Goal: Complete application form: Complete application form

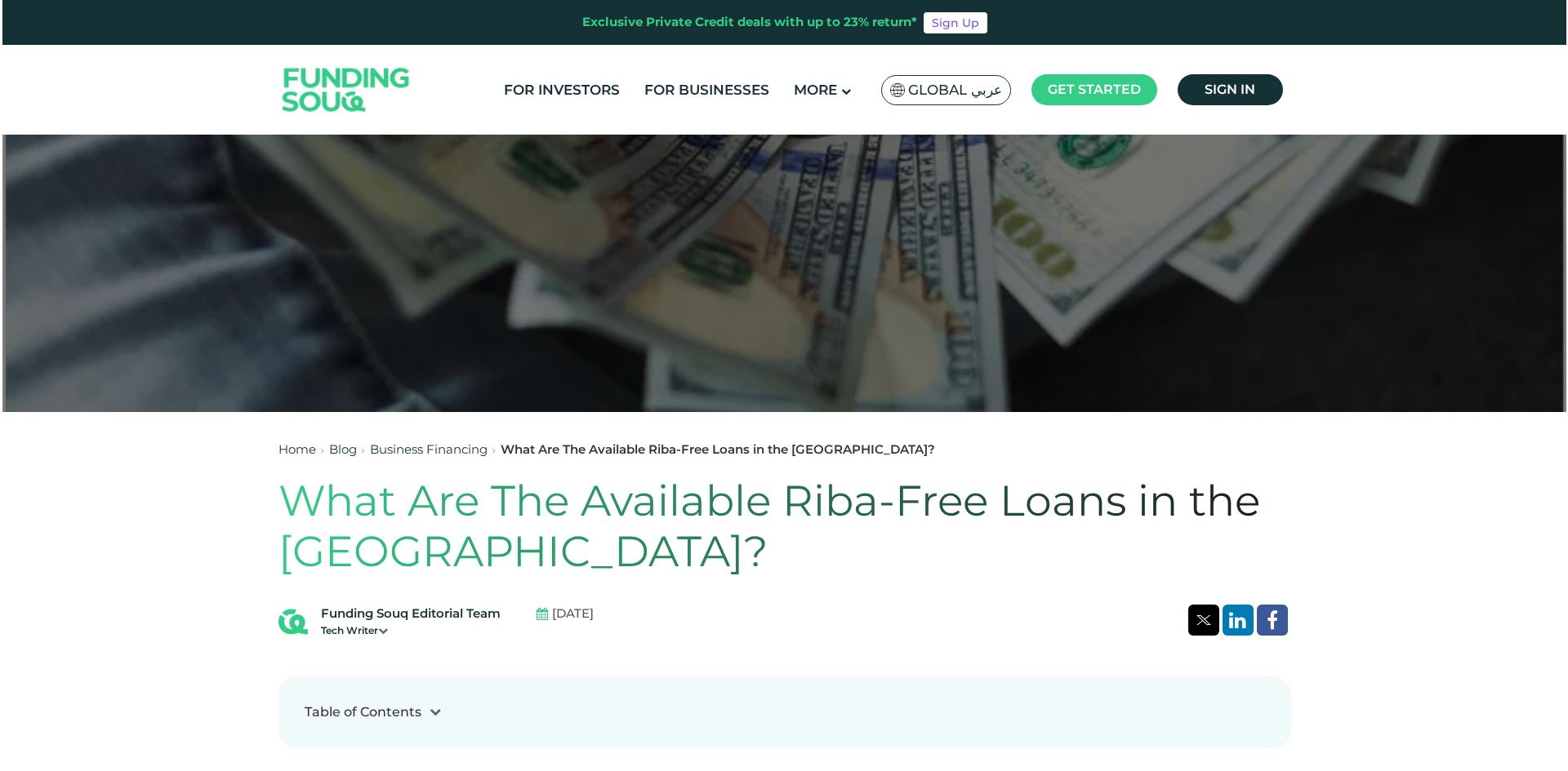
scroll to position [245, 0]
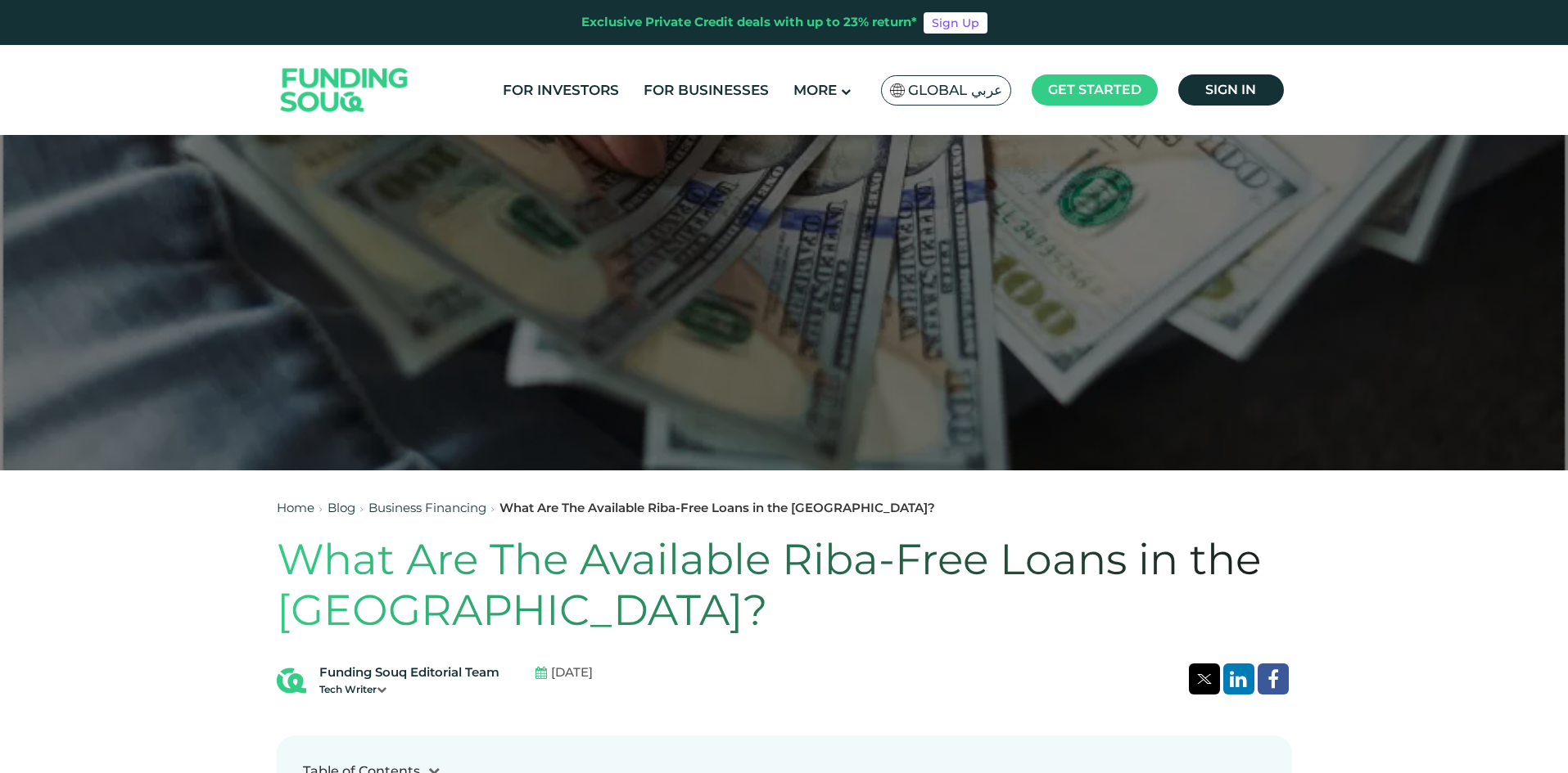
click at [974, 83] on span "Global عربي" at bounding box center [955, 91] width 94 height 19
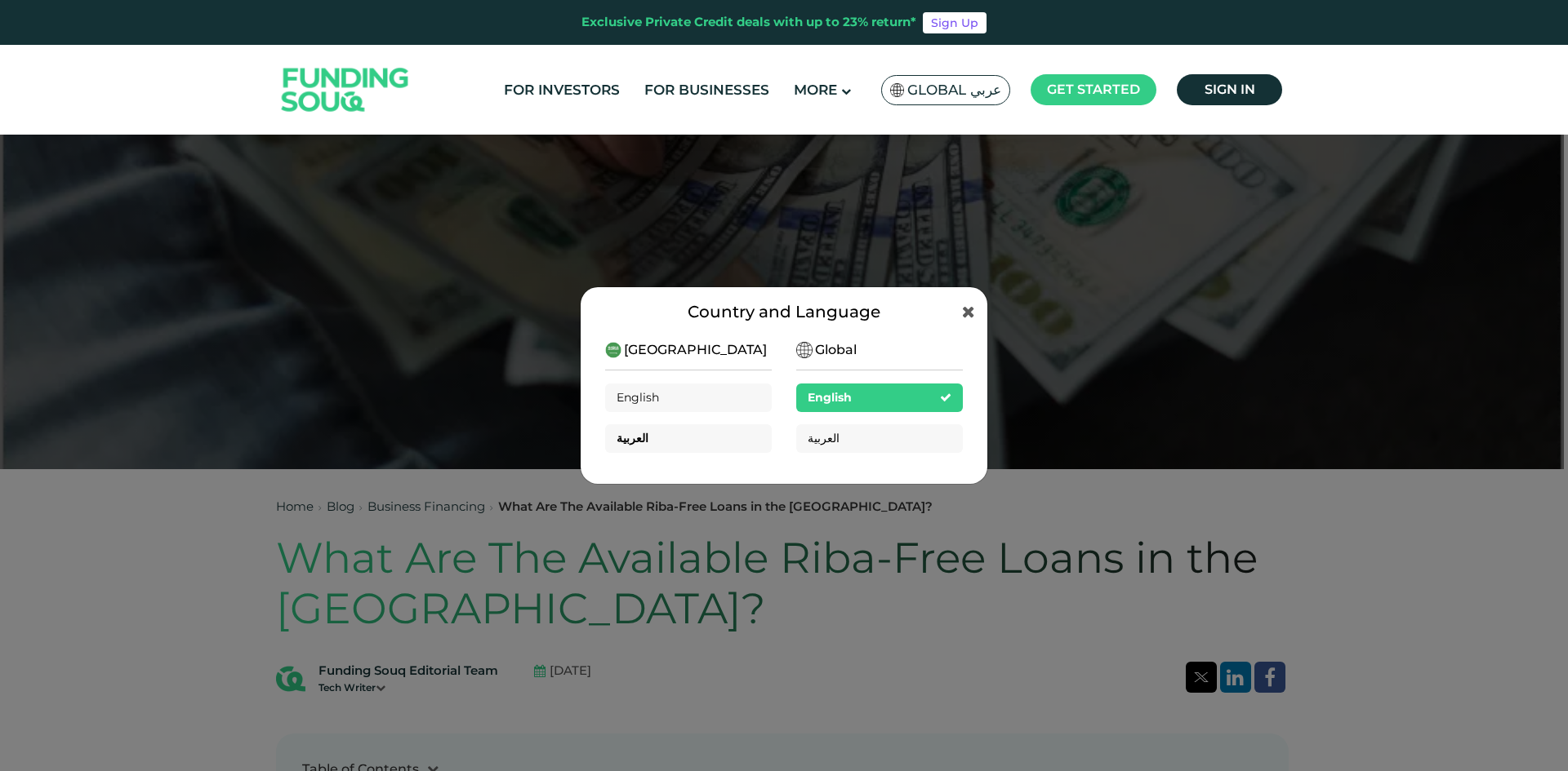
click at [712, 438] on div "العربية" at bounding box center [689, 439] width 167 height 28
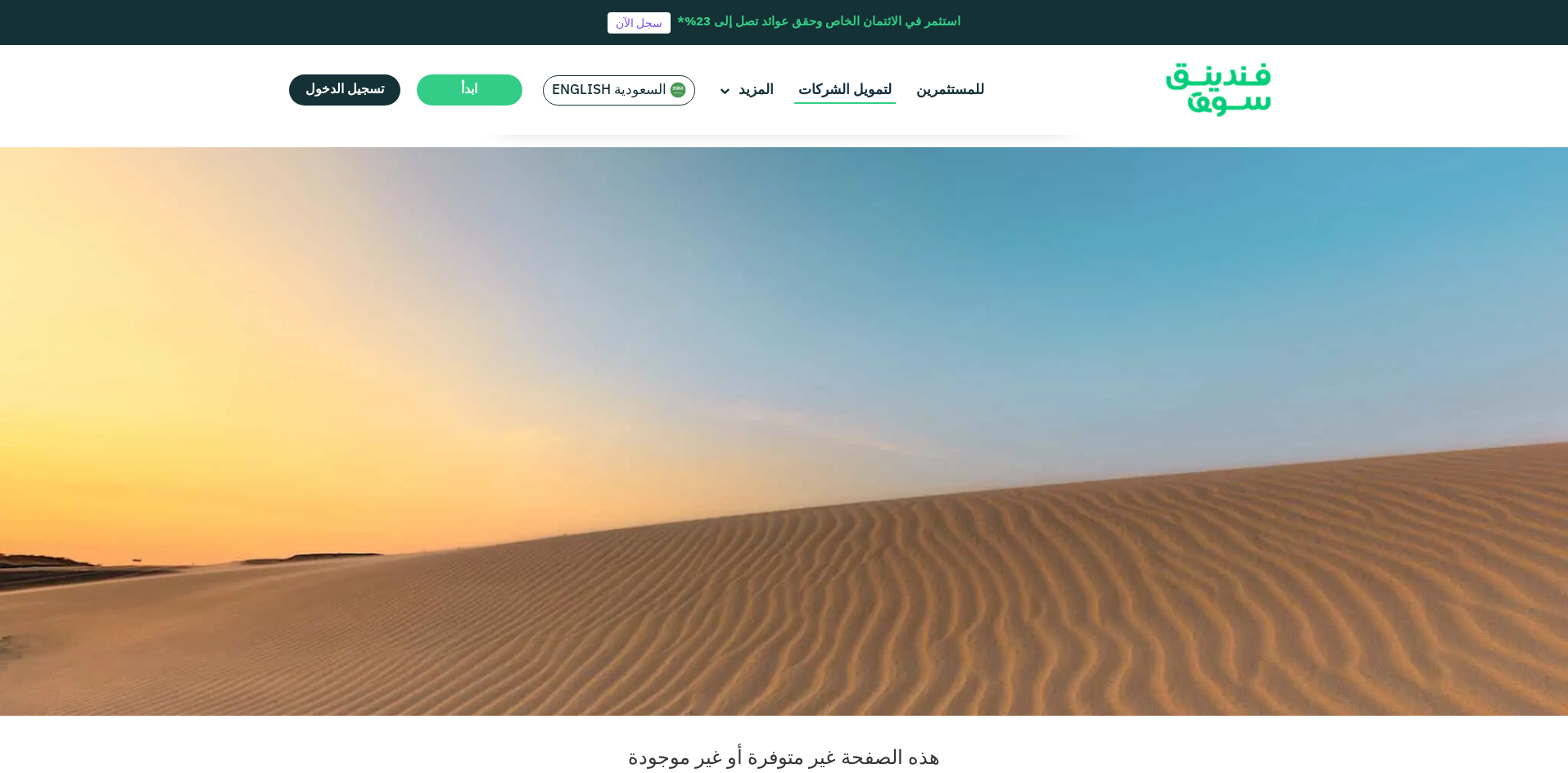
click at [837, 86] on link "لتمويل الشركات" at bounding box center [844, 90] width 101 height 27
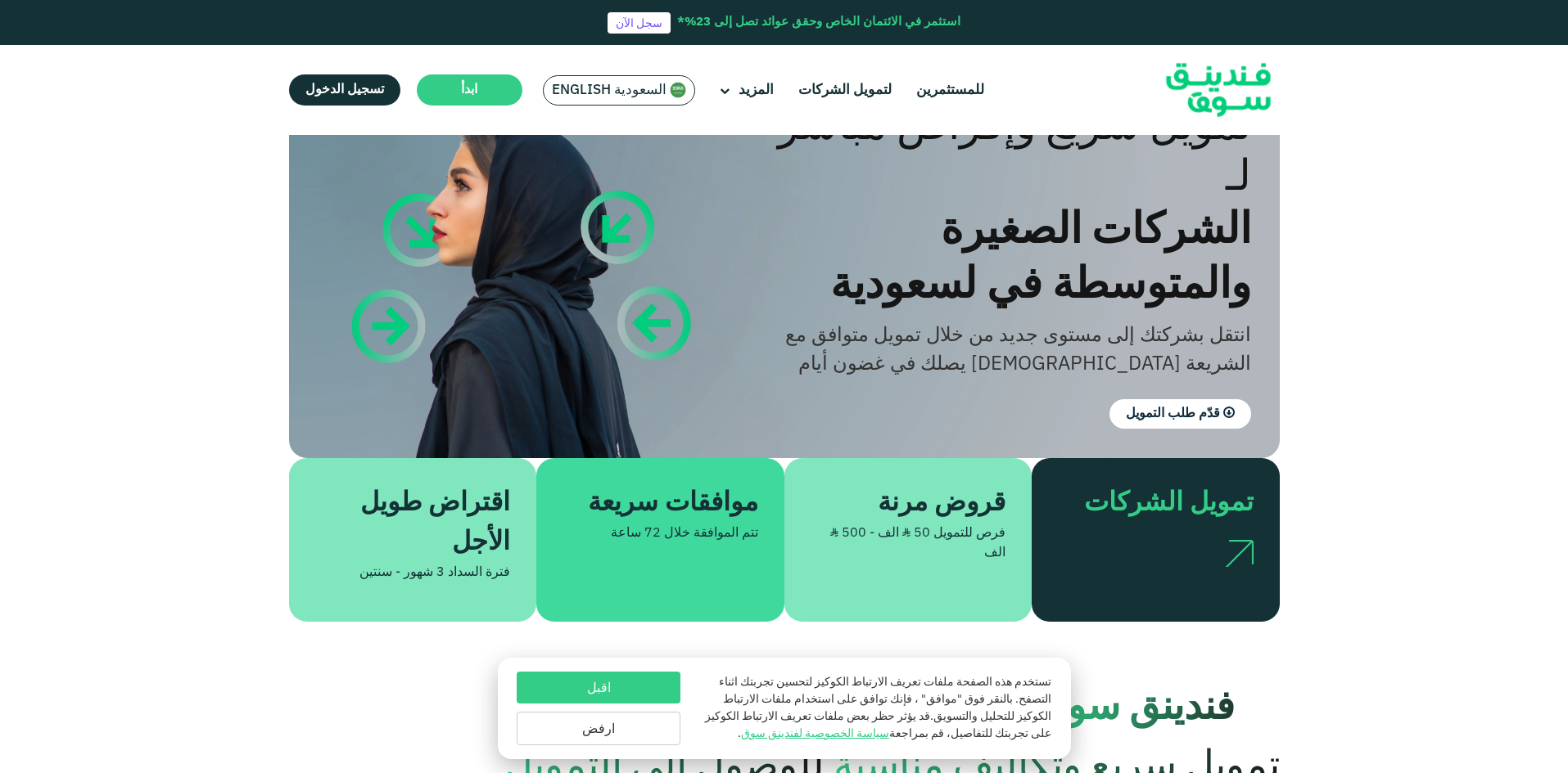
scroll to position [164, 0]
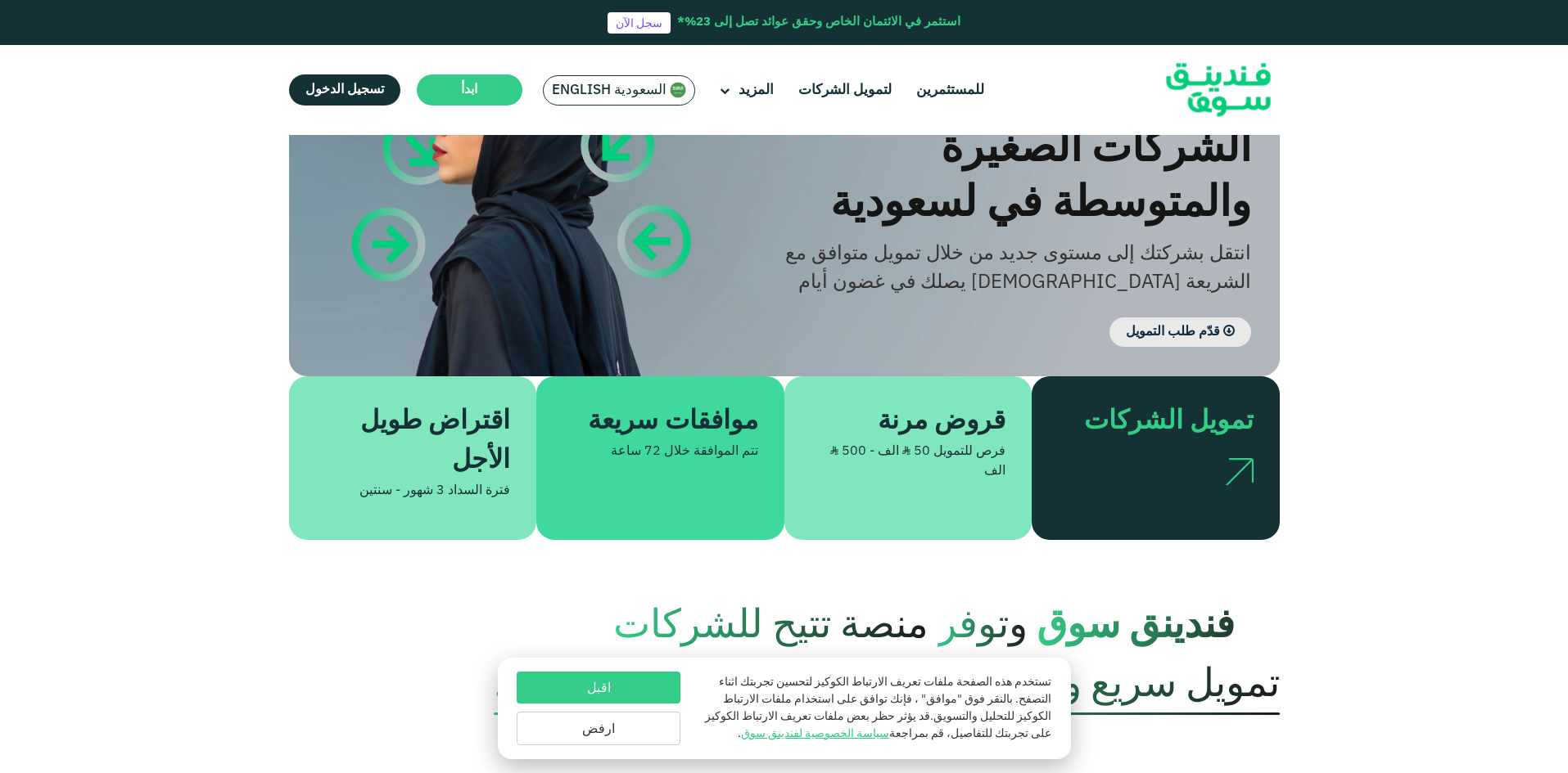
click at [1190, 325] on span "قدّم طلب التمويل" at bounding box center [1172, 332] width 94 height 12
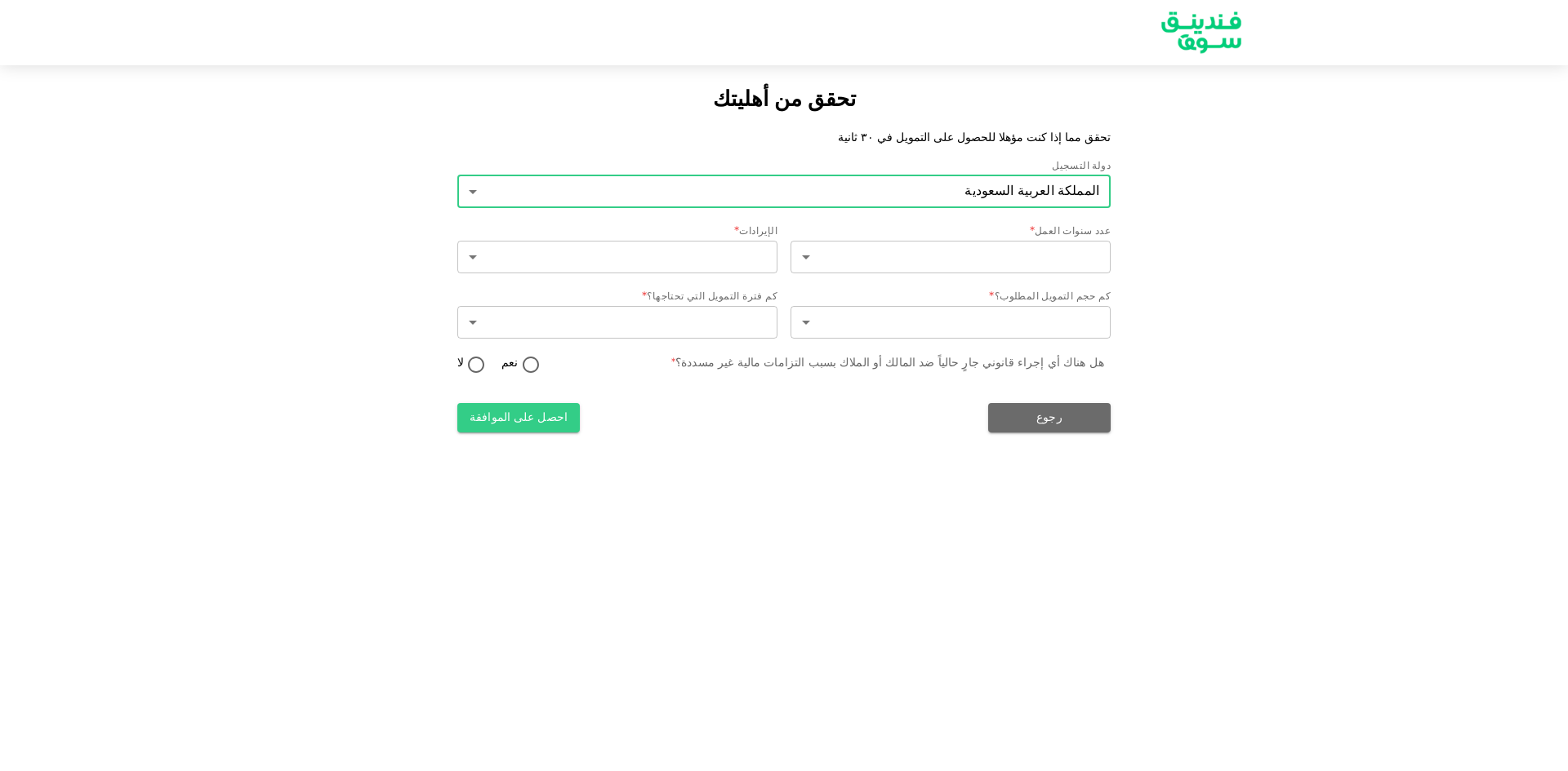
click at [969, 187] on body "تحقق من أهليتك تحقق مما إذا كنت مؤهلا للحصول على التمويل في ٣٠ ثانية دولة التسج…" at bounding box center [784, 385] width 1568 height 771
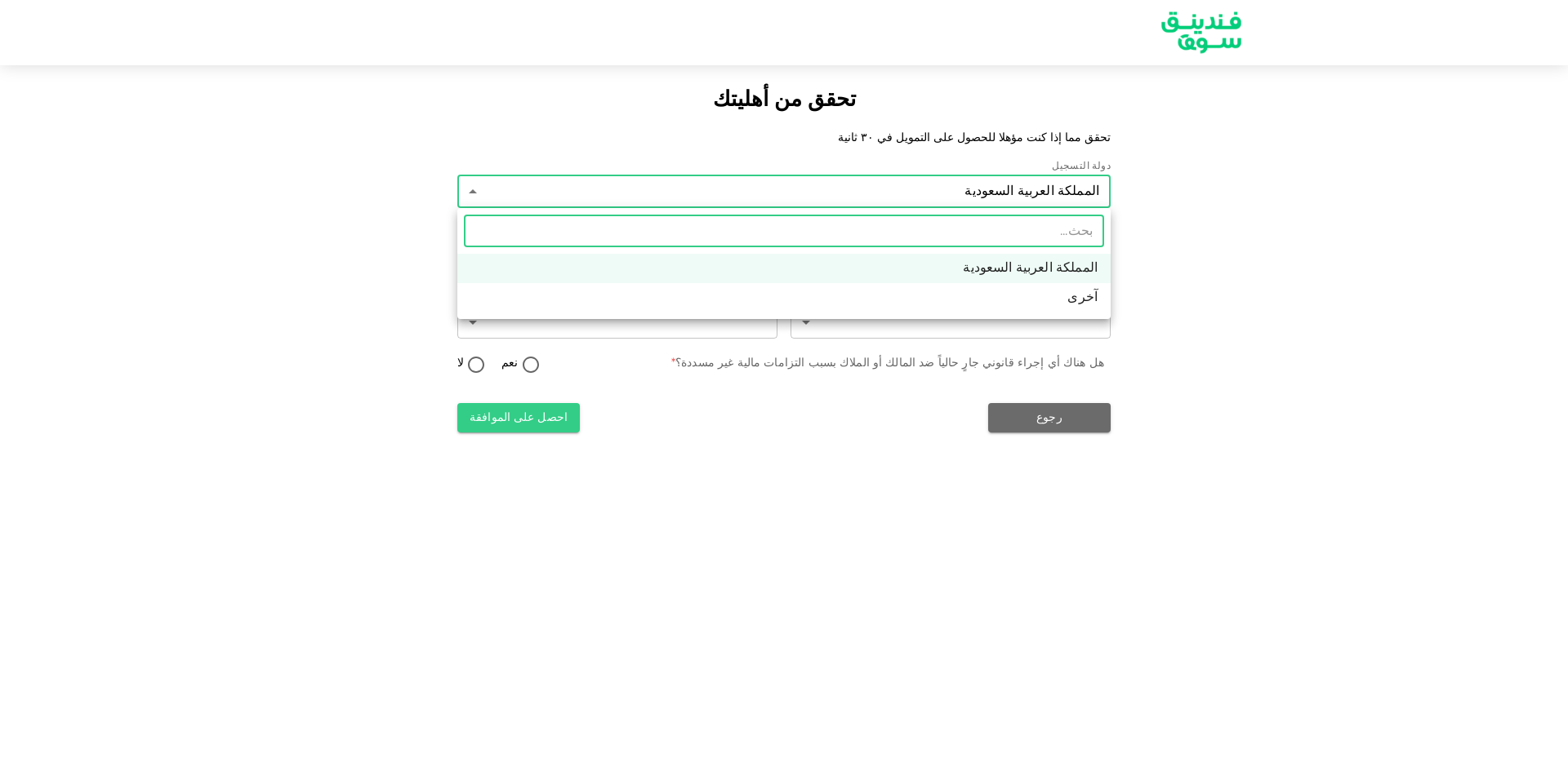
click at [1095, 302] on li "آخرى" at bounding box center [784, 298] width 653 height 29
type input "3"
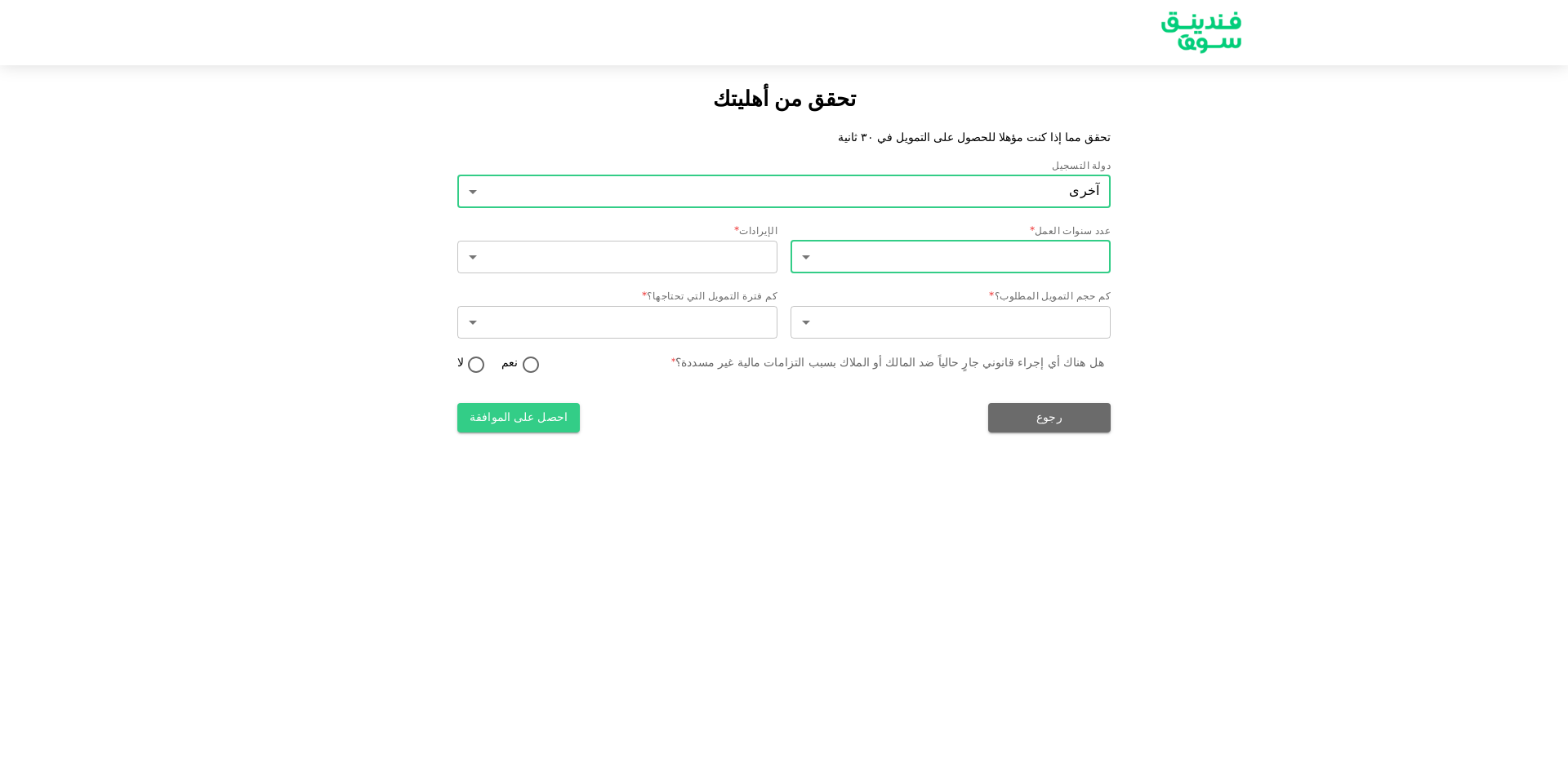
click at [1089, 256] on body "تحقق من أهليتك تحقق مما إذا كنت مؤهلا للحصول على التمويل في ٣٠ ثانية دولة التسج…" at bounding box center [784, 385] width 1568 height 771
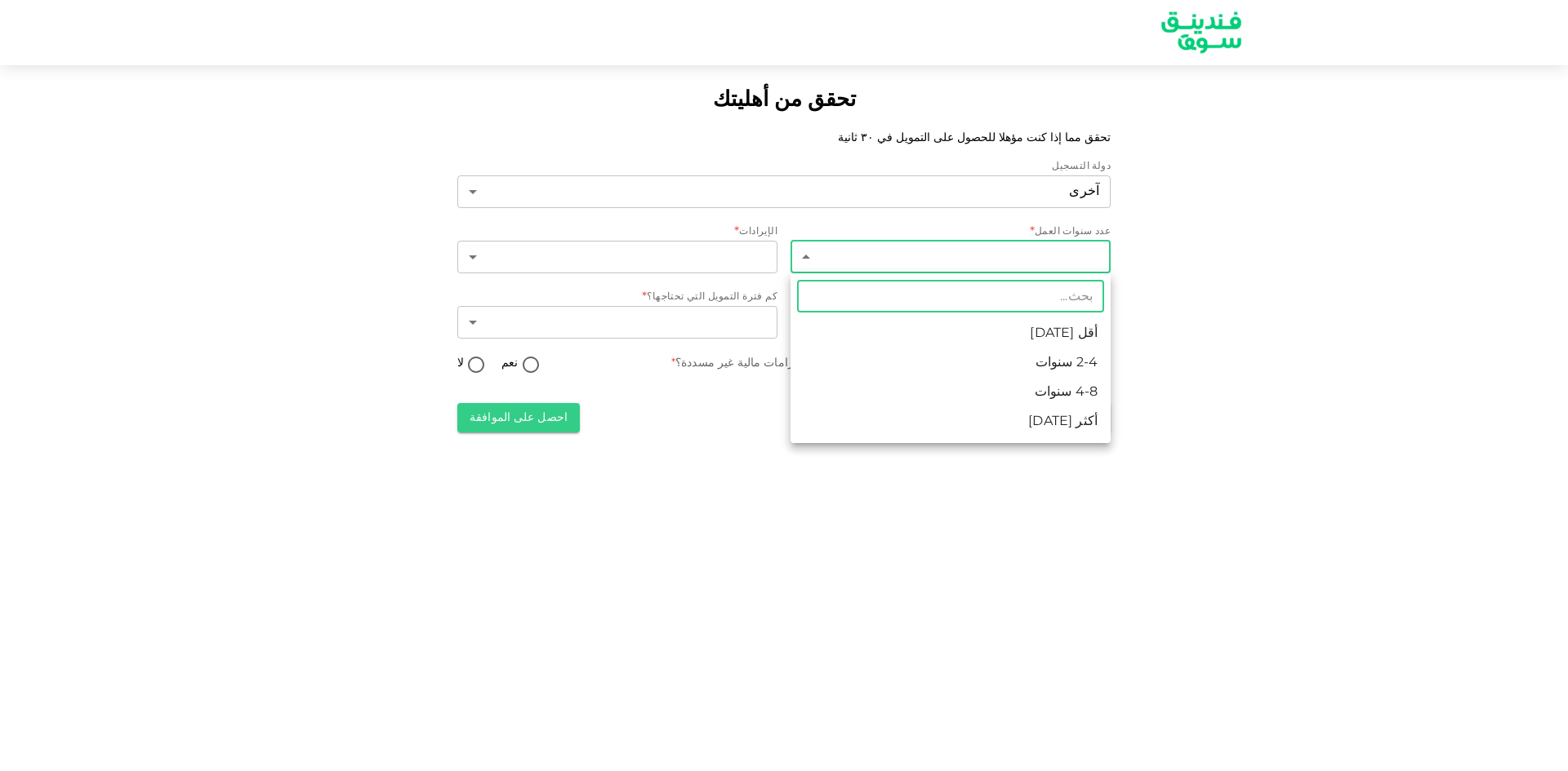
click at [1100, 398] on li "4-8 سنوات" at bounding box center [950, 393] width 321 height 29
type input "3"
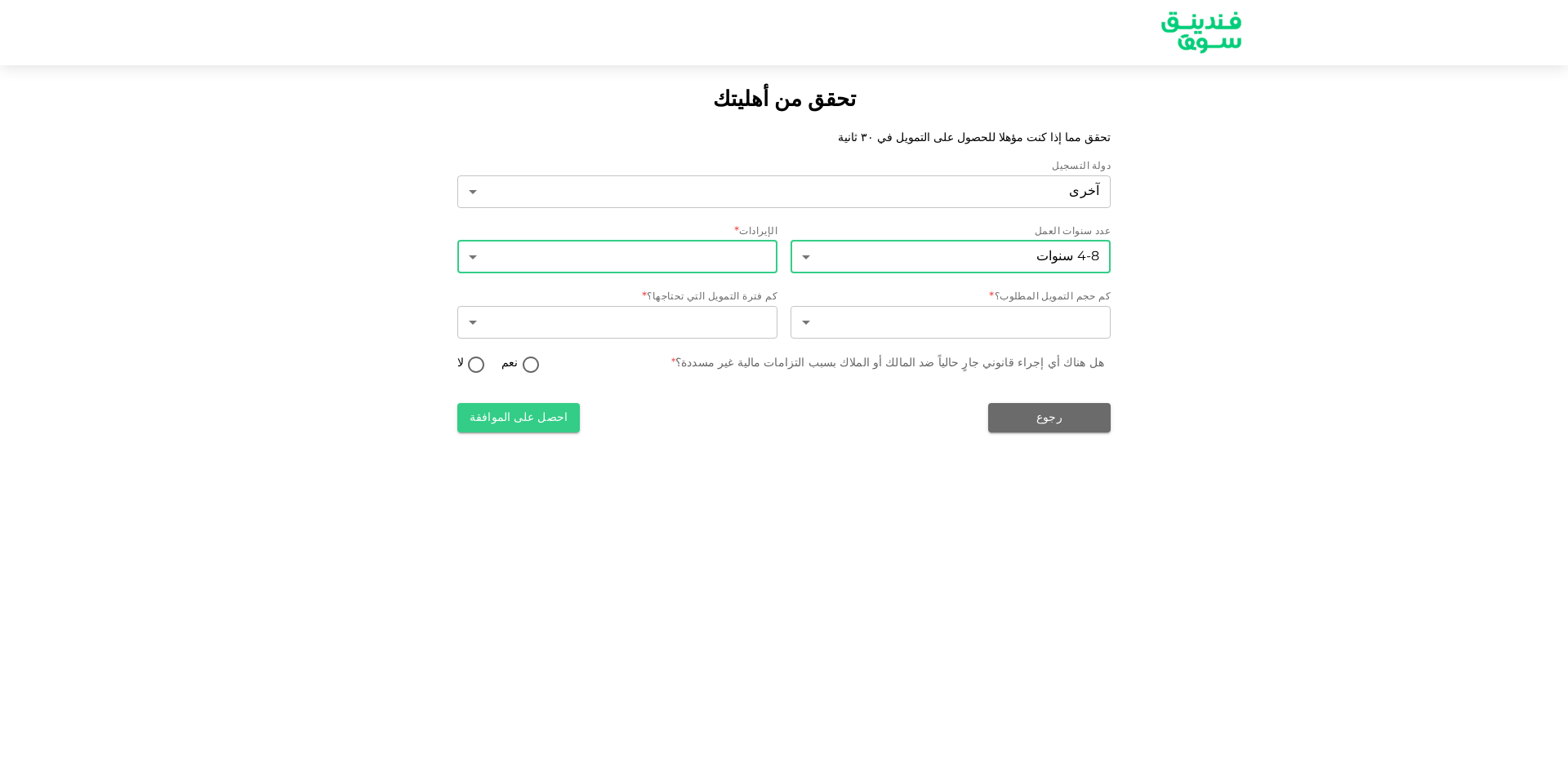
click at [752, 256] on body "تحقق من أهليتك تحقق مما إذا كنت مؤهلا للحصول على التمويل في ٣٠ ثانية دولة التسج…" at bounding box center [784, 385] width 1568 height 771
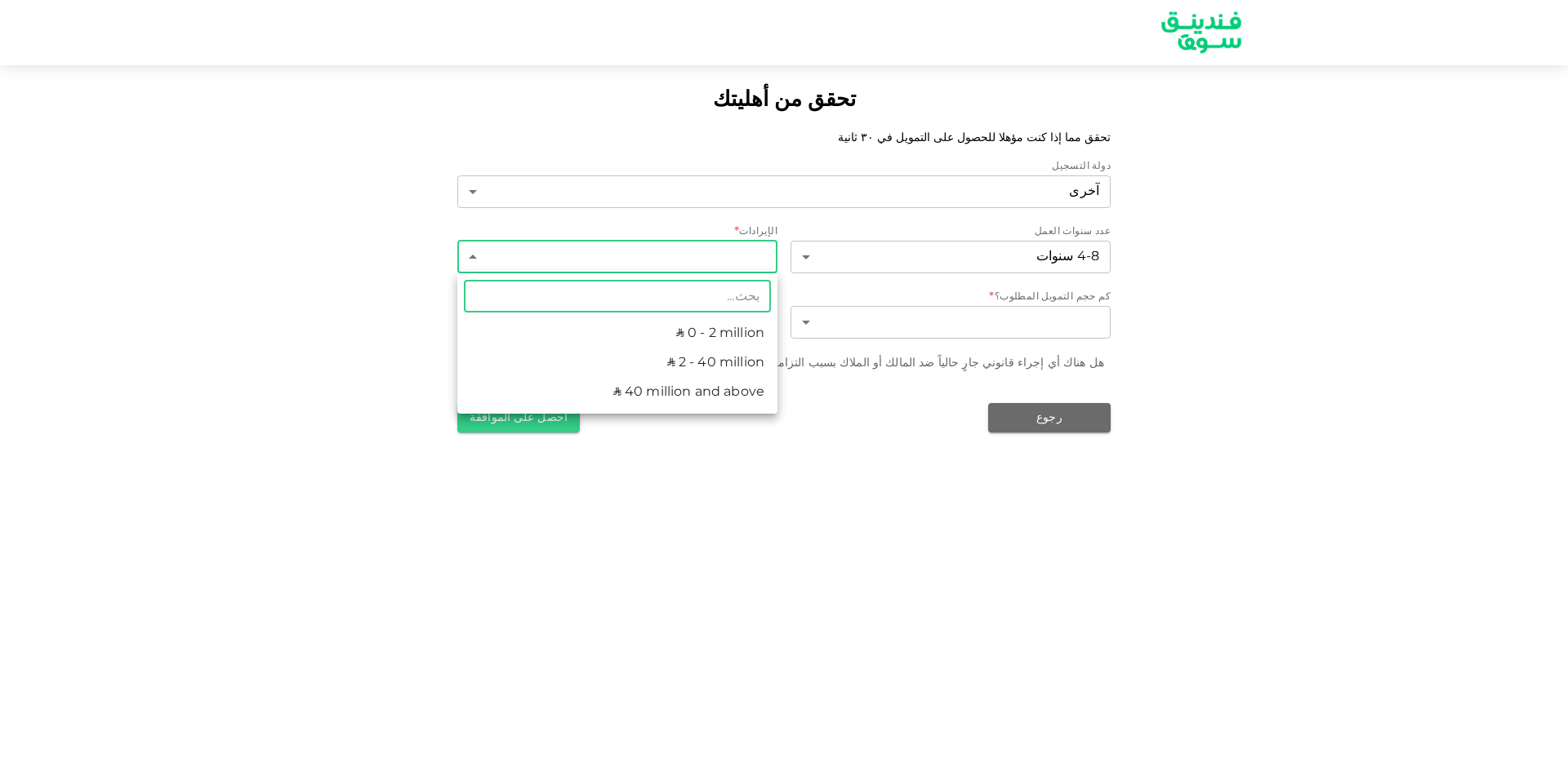
click at [740, 359] on li "ʢ 2 - 40 million" at bounding box center [617, 363] width 321 height 29
type input "2"
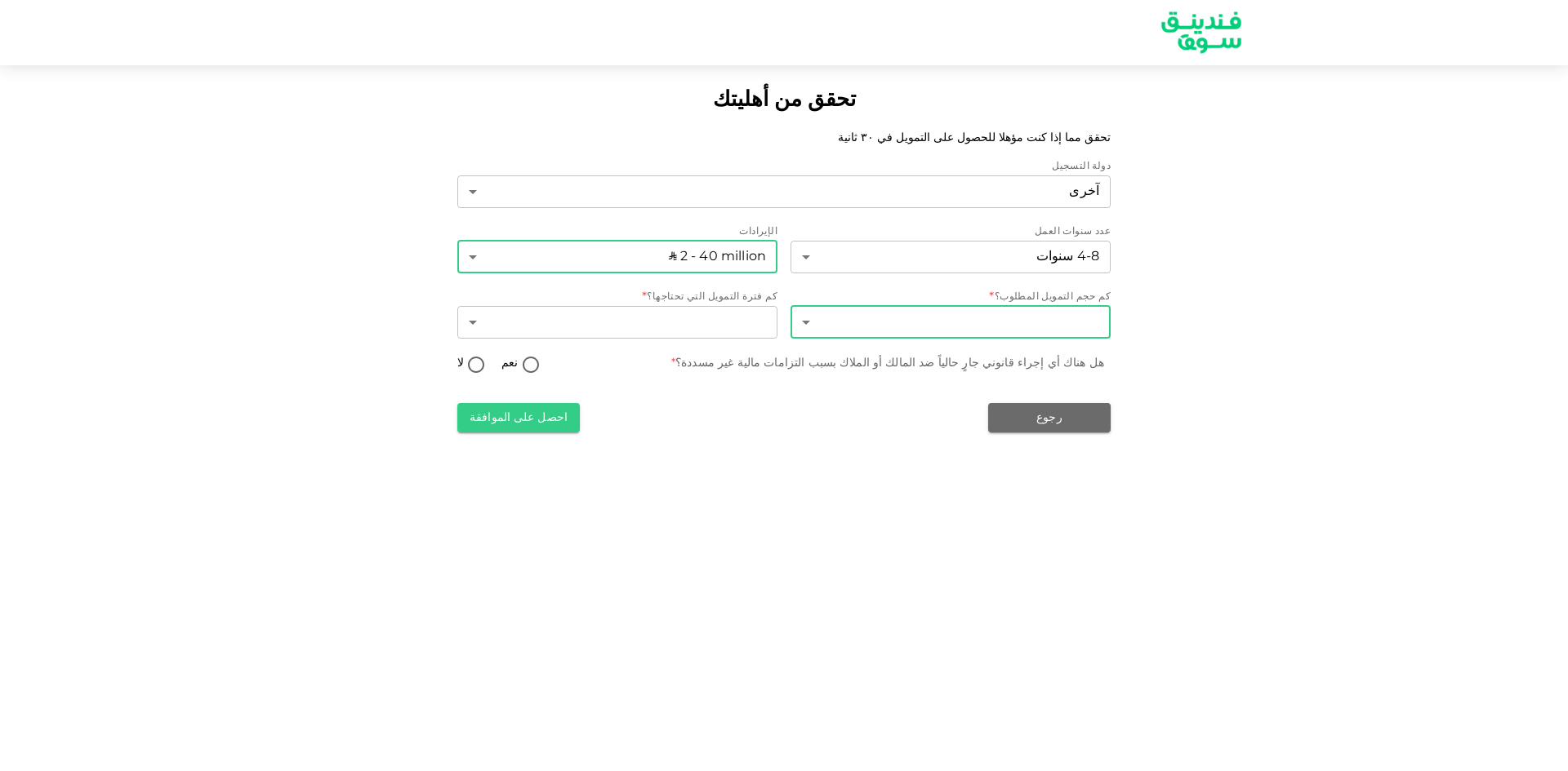
click at [1009, 326] on body "تحقق من أهليتك تحقق مما إذا كنت مؤهلا للحصول على التمويل في ٣٠ ثانية دولة التسج…" at bounding box center [784, 385] width 1568 height 771
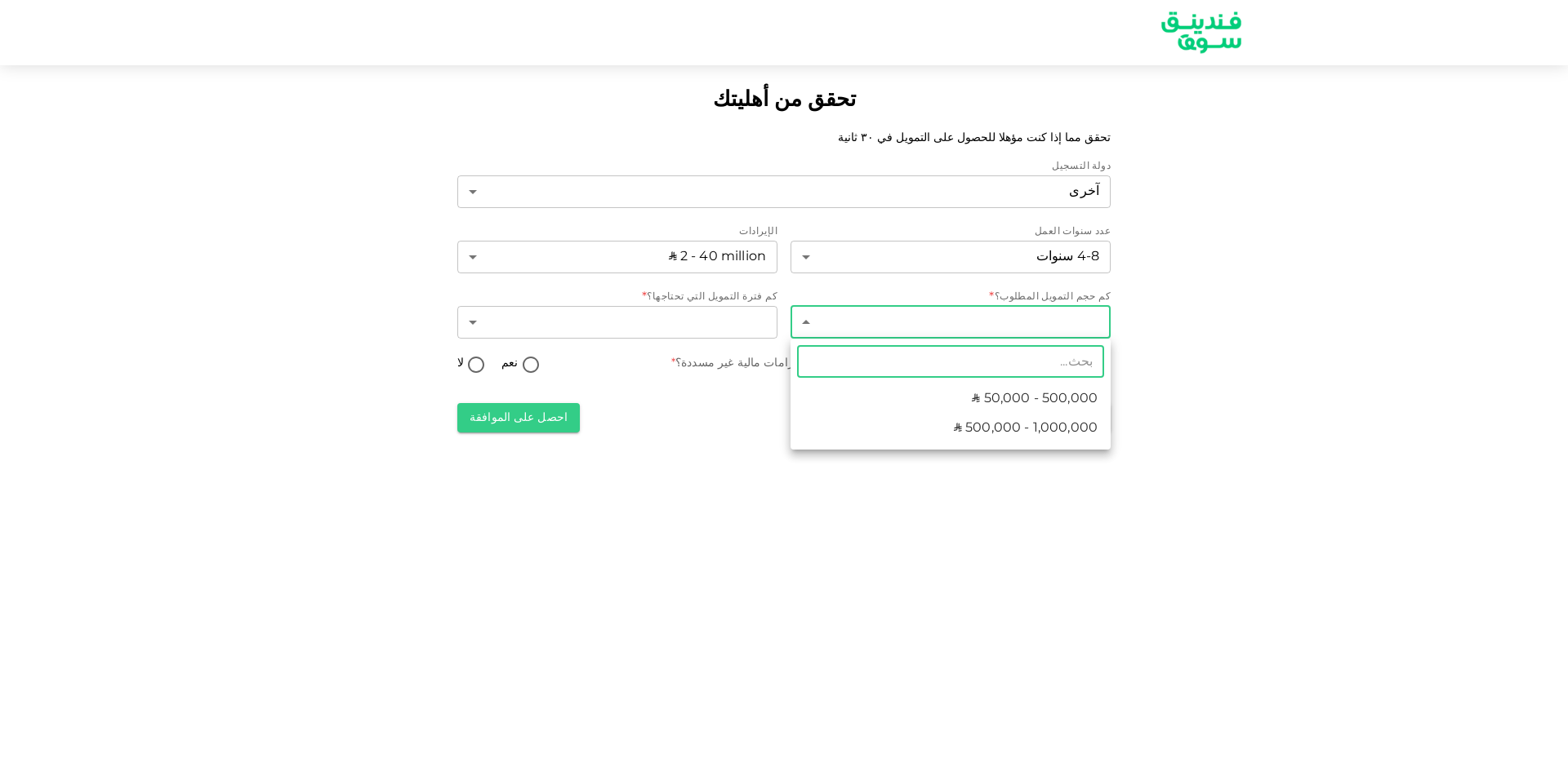
click at [1027, 433] on span "ʢ 500,000 - 1,000,000" at bounding box center [1025, 428] width 143 height 20
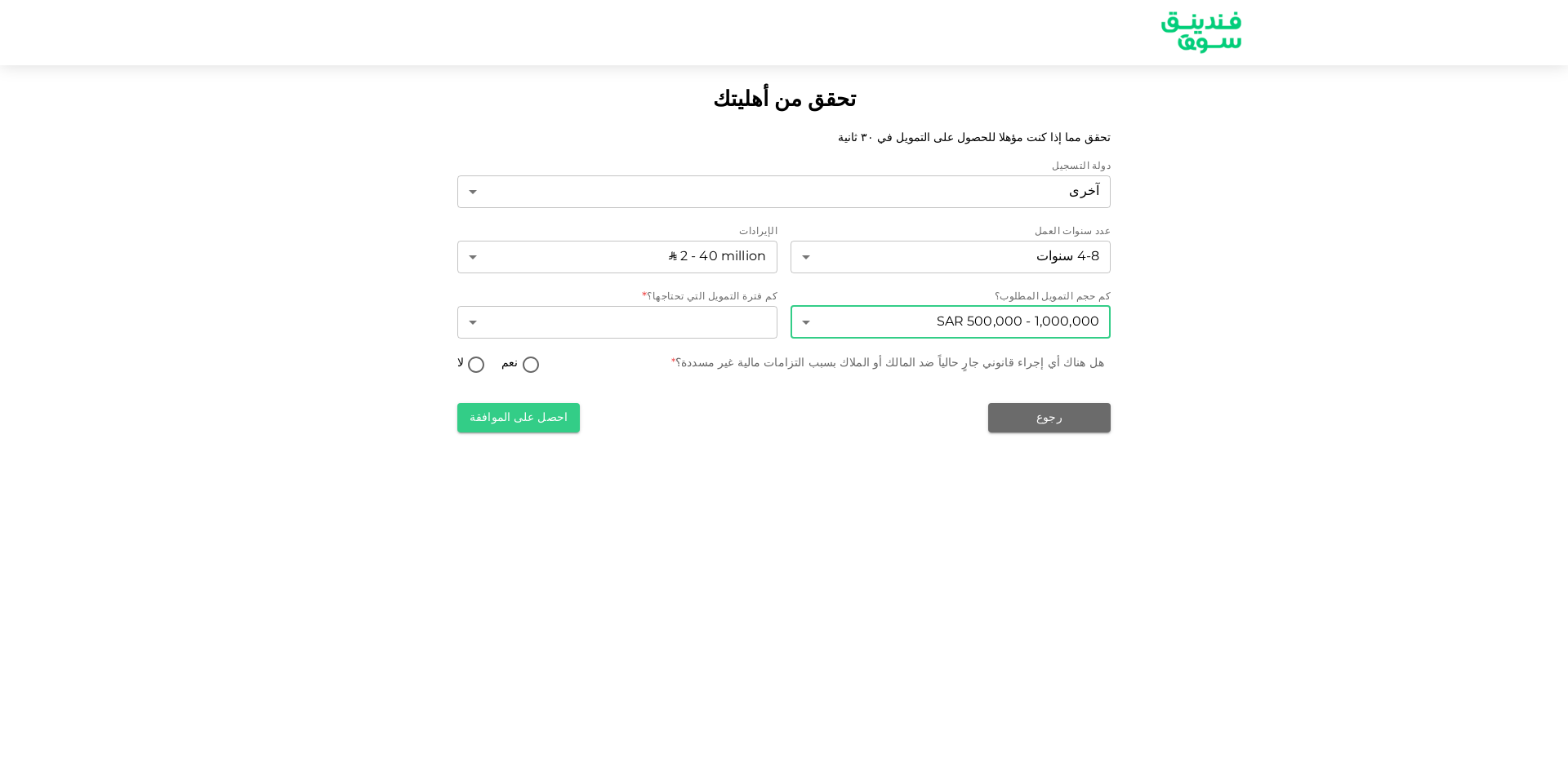
type input "2"
click at [730, 317] on body "تحقق من أهليتك تحقق مما إذا كنت مؤهلا للحصول على التمويل في ٣٠ ثانية دولة التسج…" at bounding box center [784, 385] width 1568 height 771
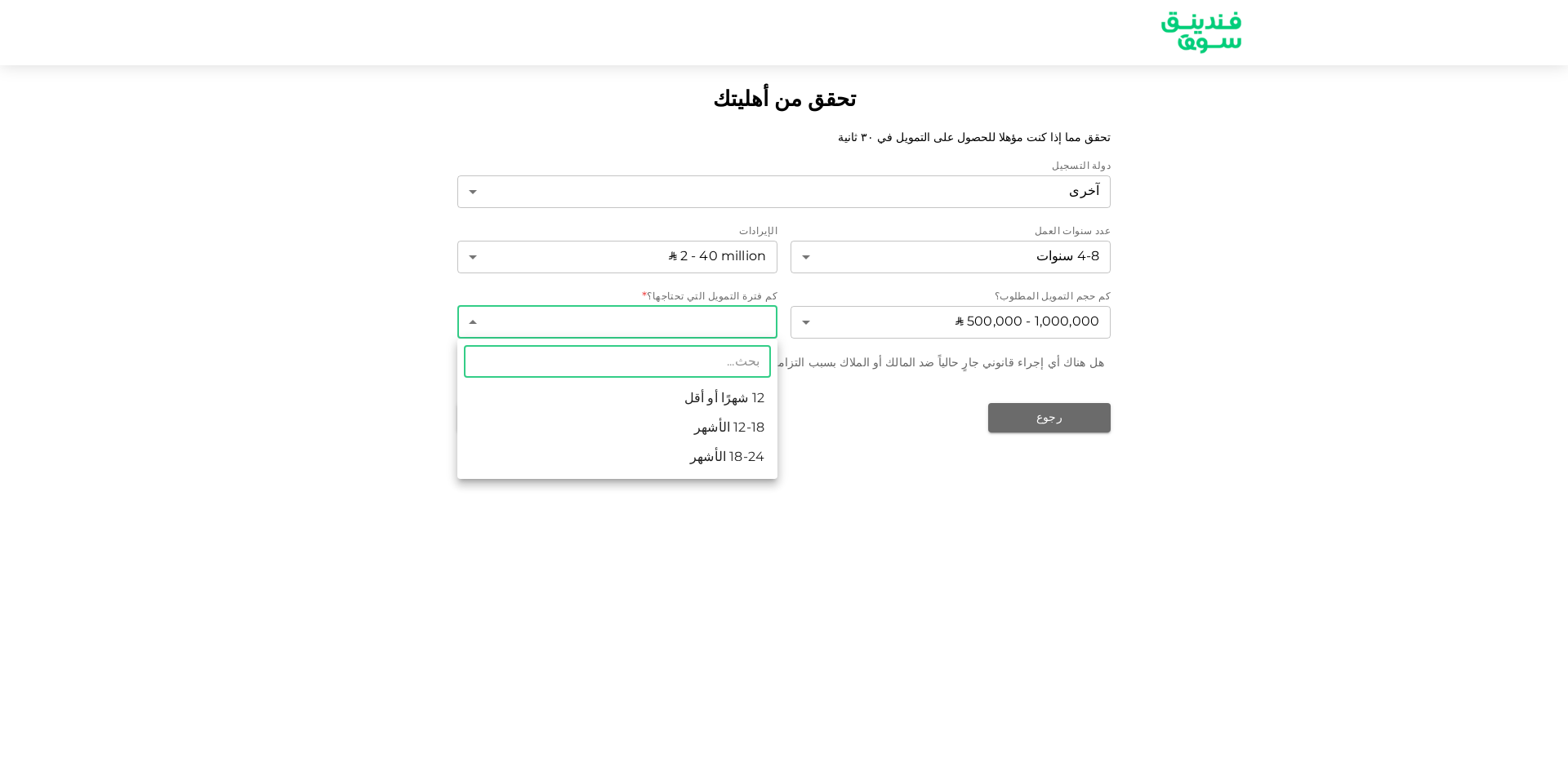
click at [760, 465] on li "18-24 الأشهر" at bounding box center [617, 458] width 321 height 29
type input "3"
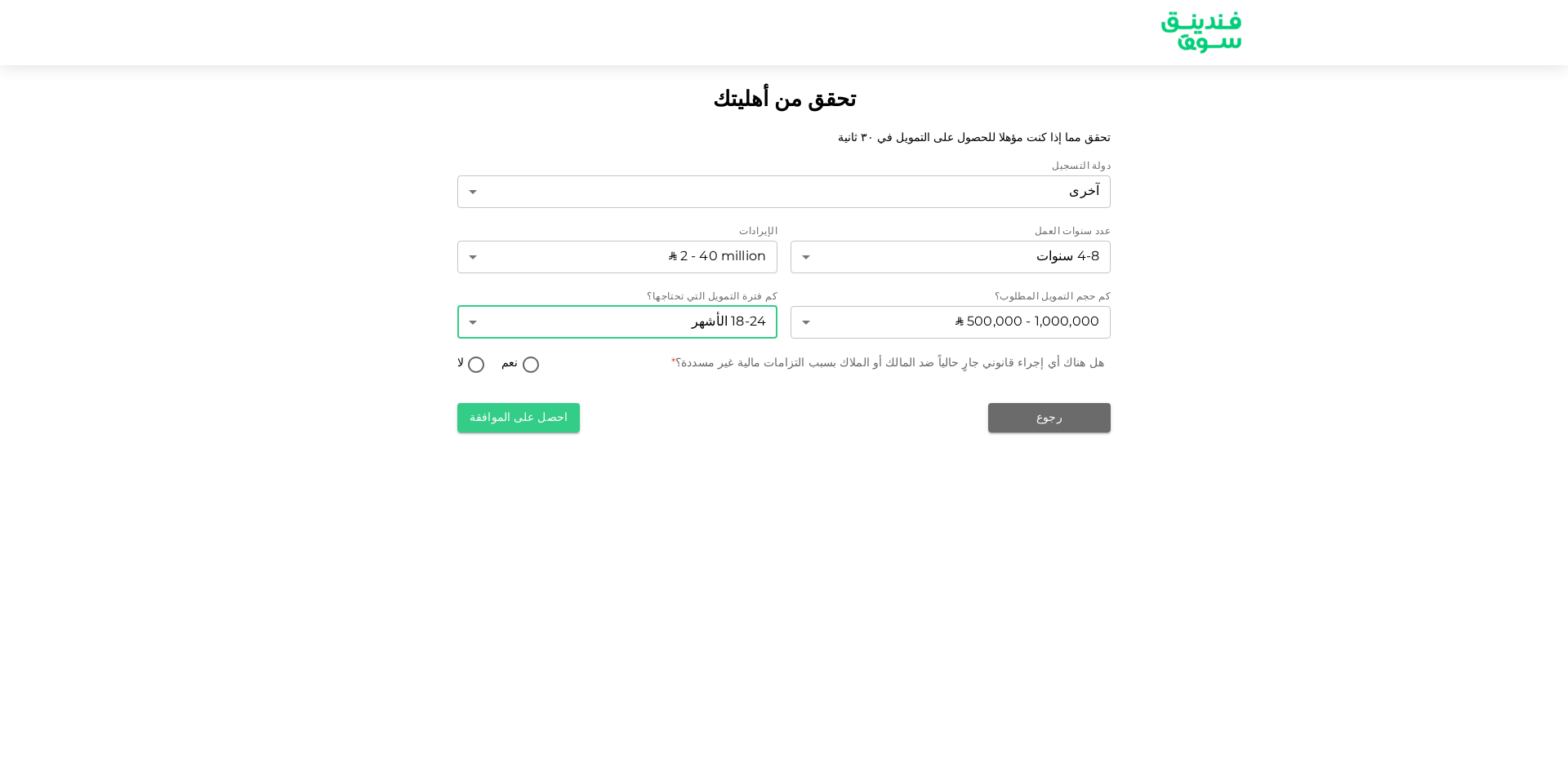
click at [478, 363] on input "لا" at bounding box center [476, 366] width 24 height 22
radio input "true"
click at [532, 421] on button "احصل على الموافقة" at bounding box center [518, 418] width 123 height 29
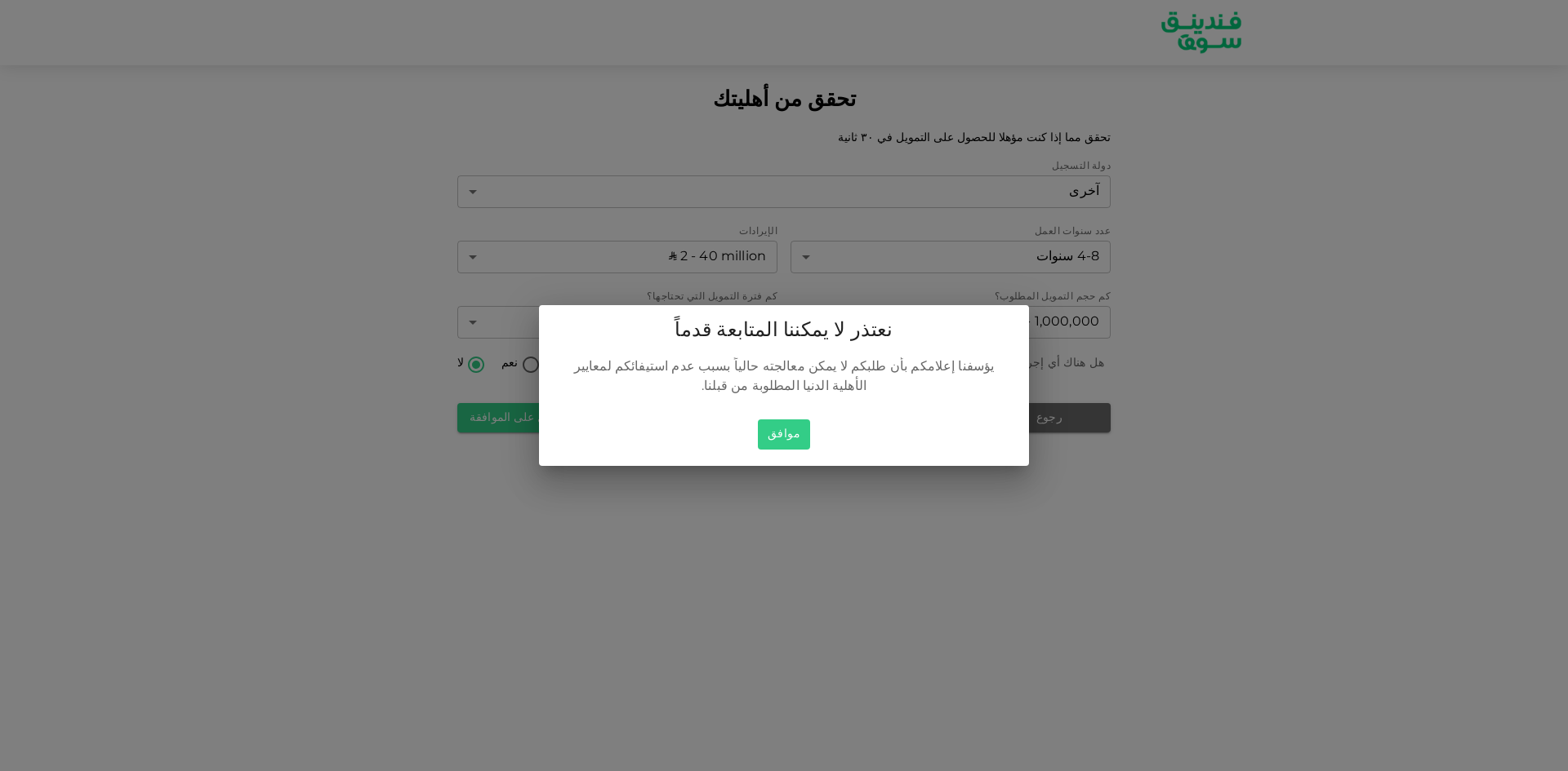
click at [780, 425] on button "موافق" at bounding box center [784, 434] width 53 height 30
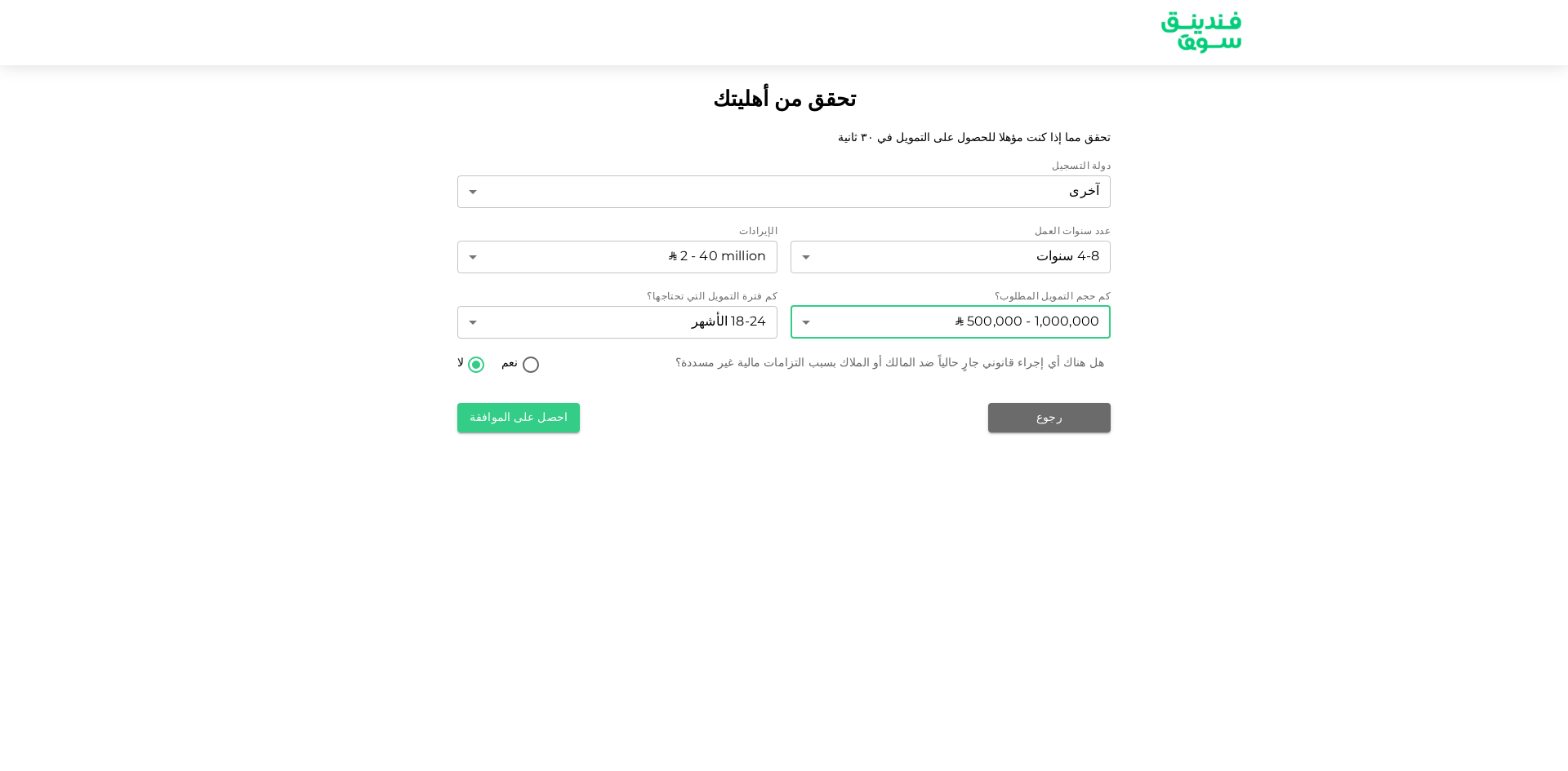
click at [1049, 325] on body "تحقق من أهليتك تحقق مما إذا كنت مؤهلا للحصول على التمويل في ٣٠ ثانية دولة التسج…" at bounding box center [784, 385] width 1568 height 771
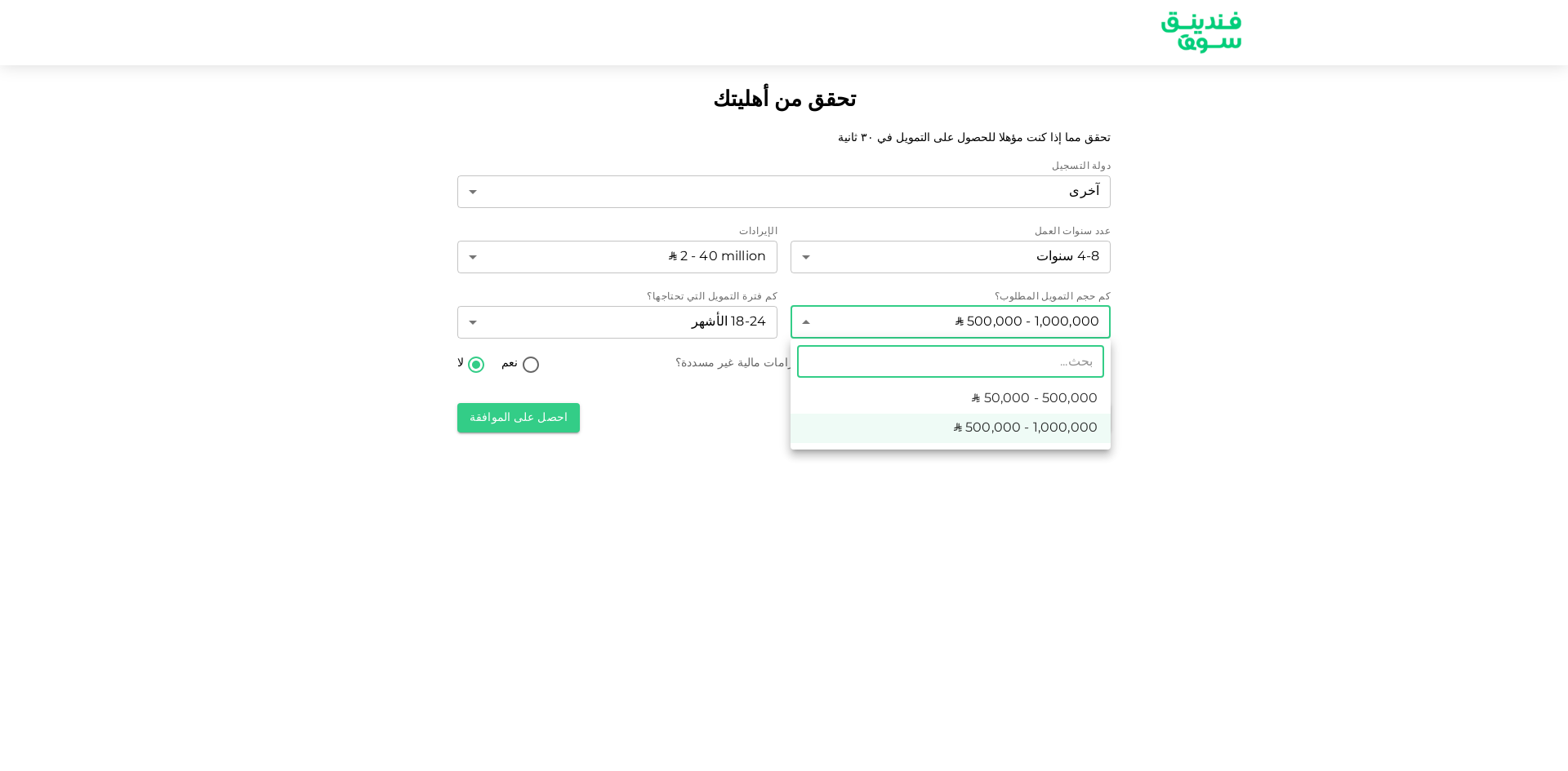
click at [1270, 314] on div at bounding box center [784, 385] width 1568 height 771
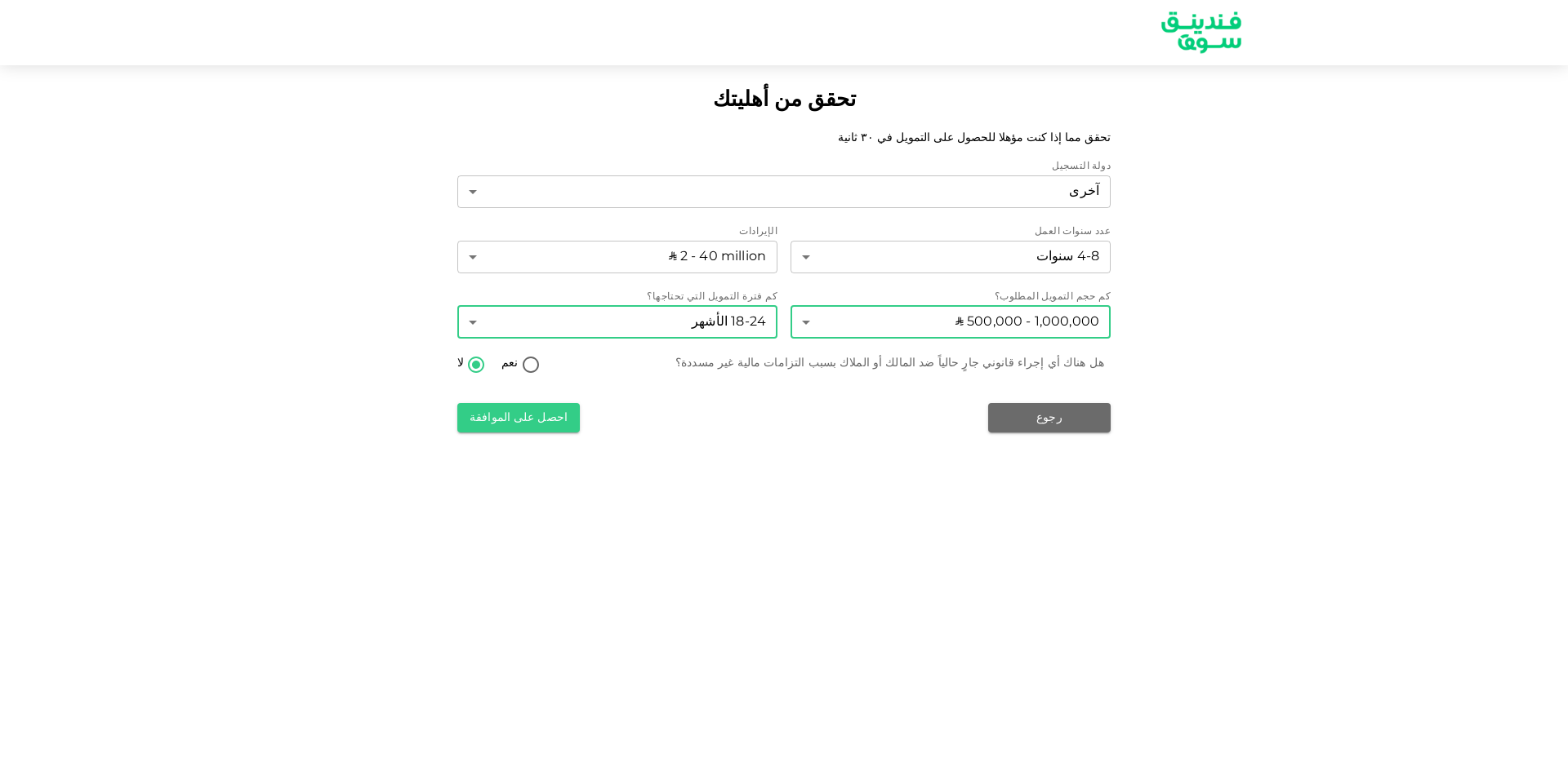
click at [759, 312] on body "تحقق من أهليتك تحقق مما إذا كنت مؤهلا للحصول على التمويل في ٣٠ ثانية دولة التسج…" at bounding box center [784, 385] width 1568 height 771
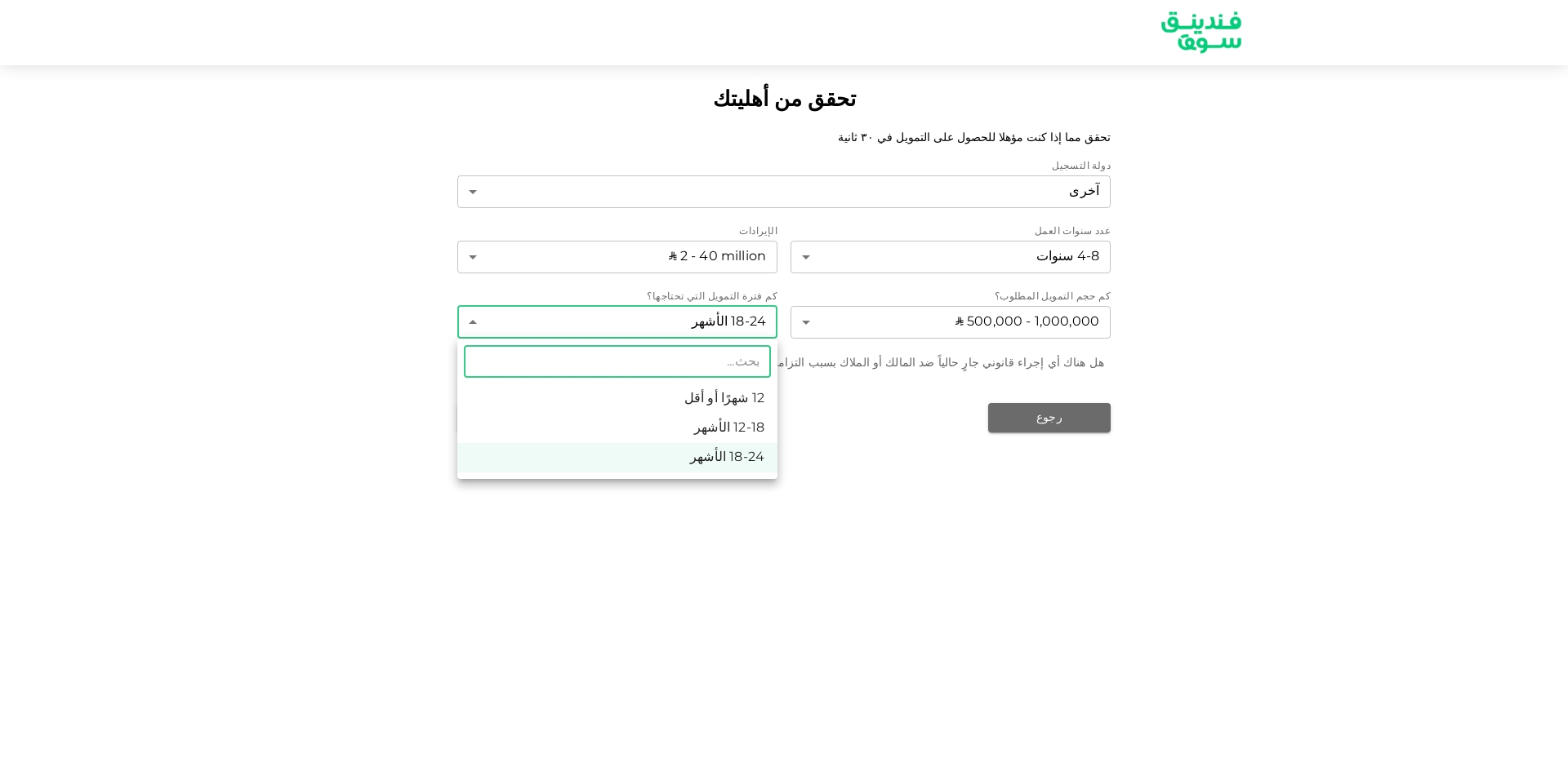
click at [1287, 269] on div at bounding box center [784, 385] width 1568 height 771
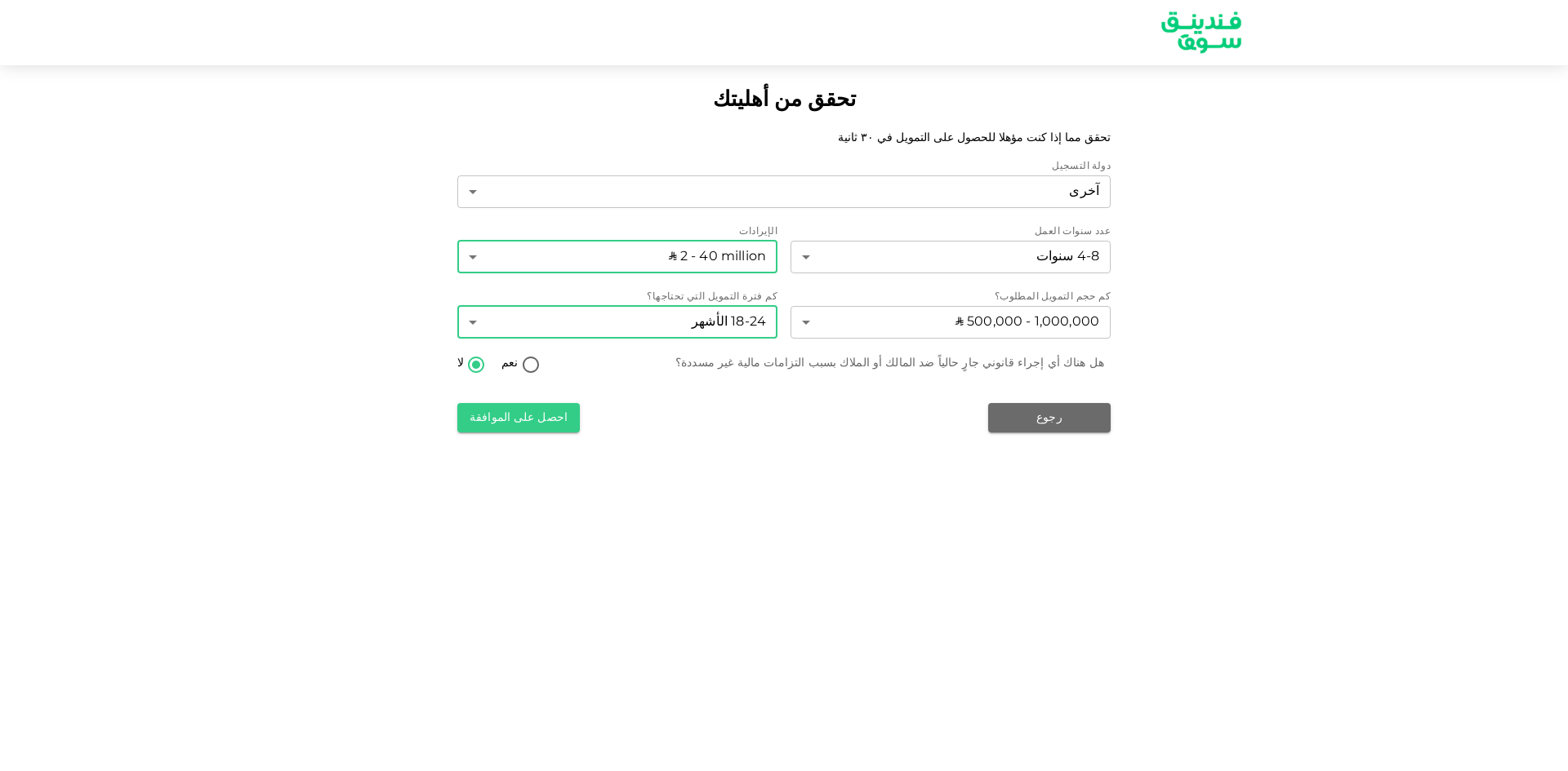
click at [728, 253] on body "تحقق من أهليتك تحقق مما إذا كنت مؤهلا للحصول على التمويل في ٣٠ ثانية دولة التسج…" at bounding box center [784, 385] width 1568 height 771
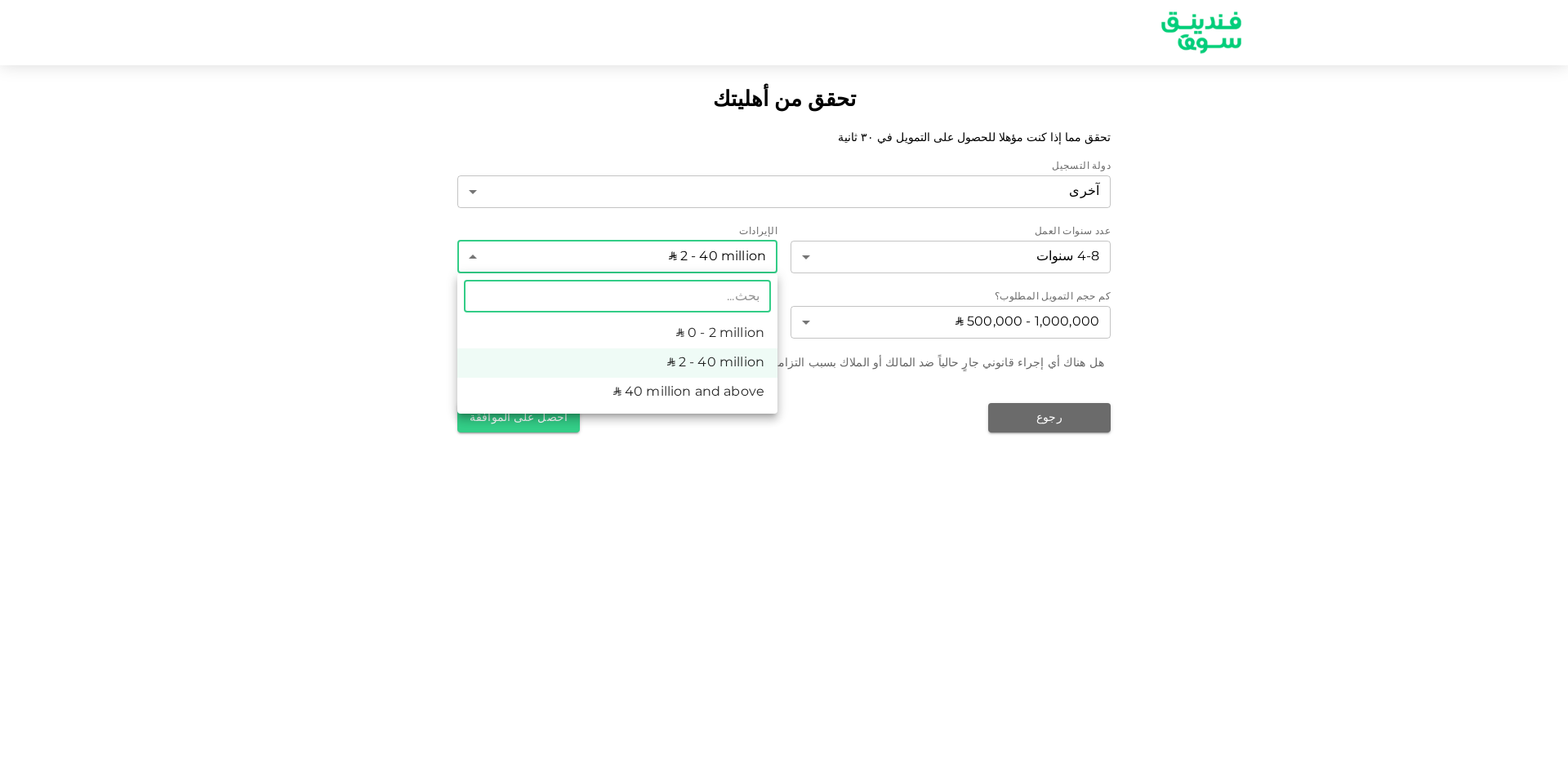
click at [1171, 261] on div at bounding box center [784, 385] width 1568 height 771
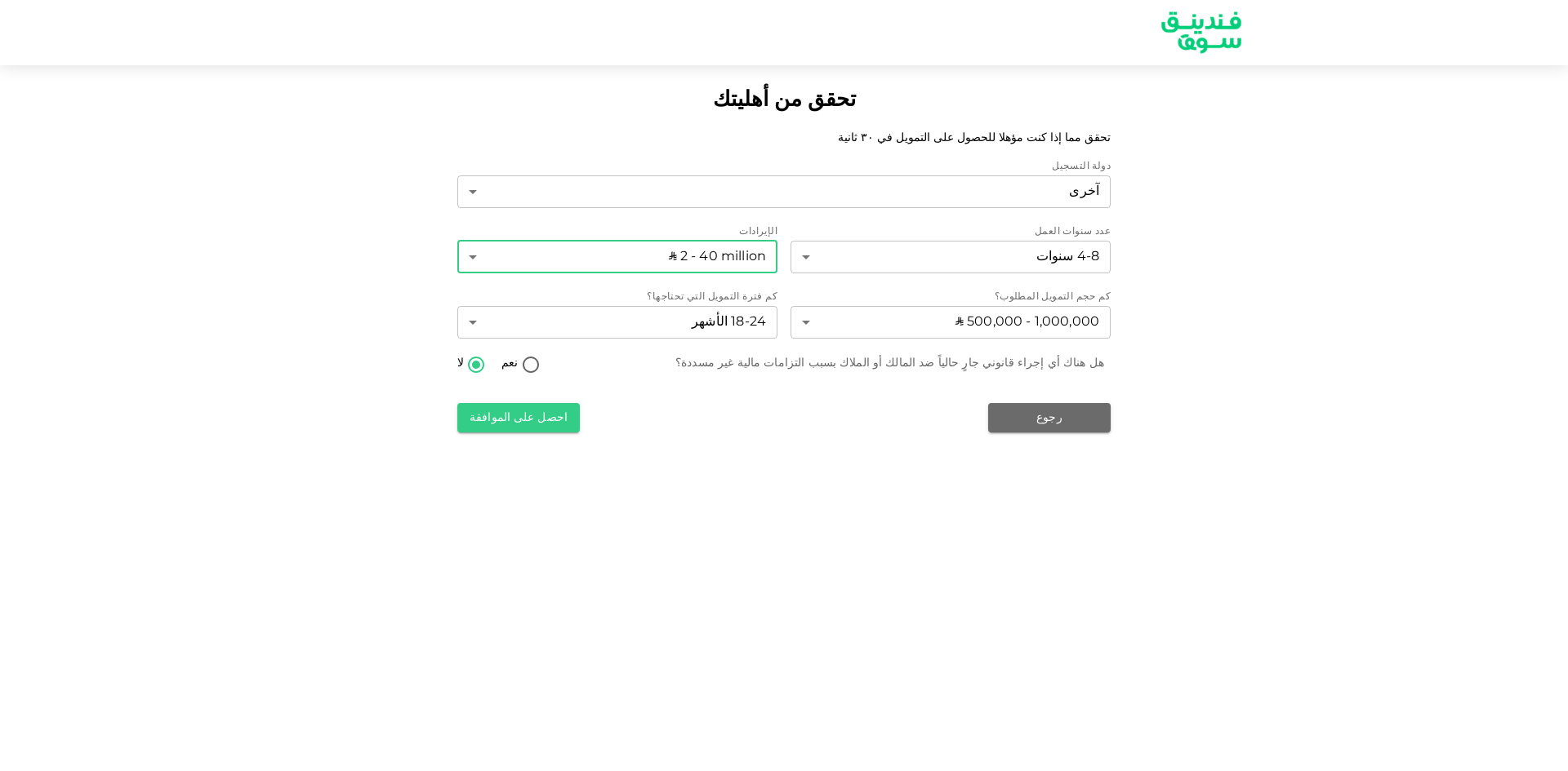
click at [967, 342] on div "دولة التسجيل آخرى 3 ​ عدد سنوات العمل 4-8 سنوات 3 ​ الإيرادات ʢ 2 - 40 million …" at bounding box center [784, 295] width 653 height 274
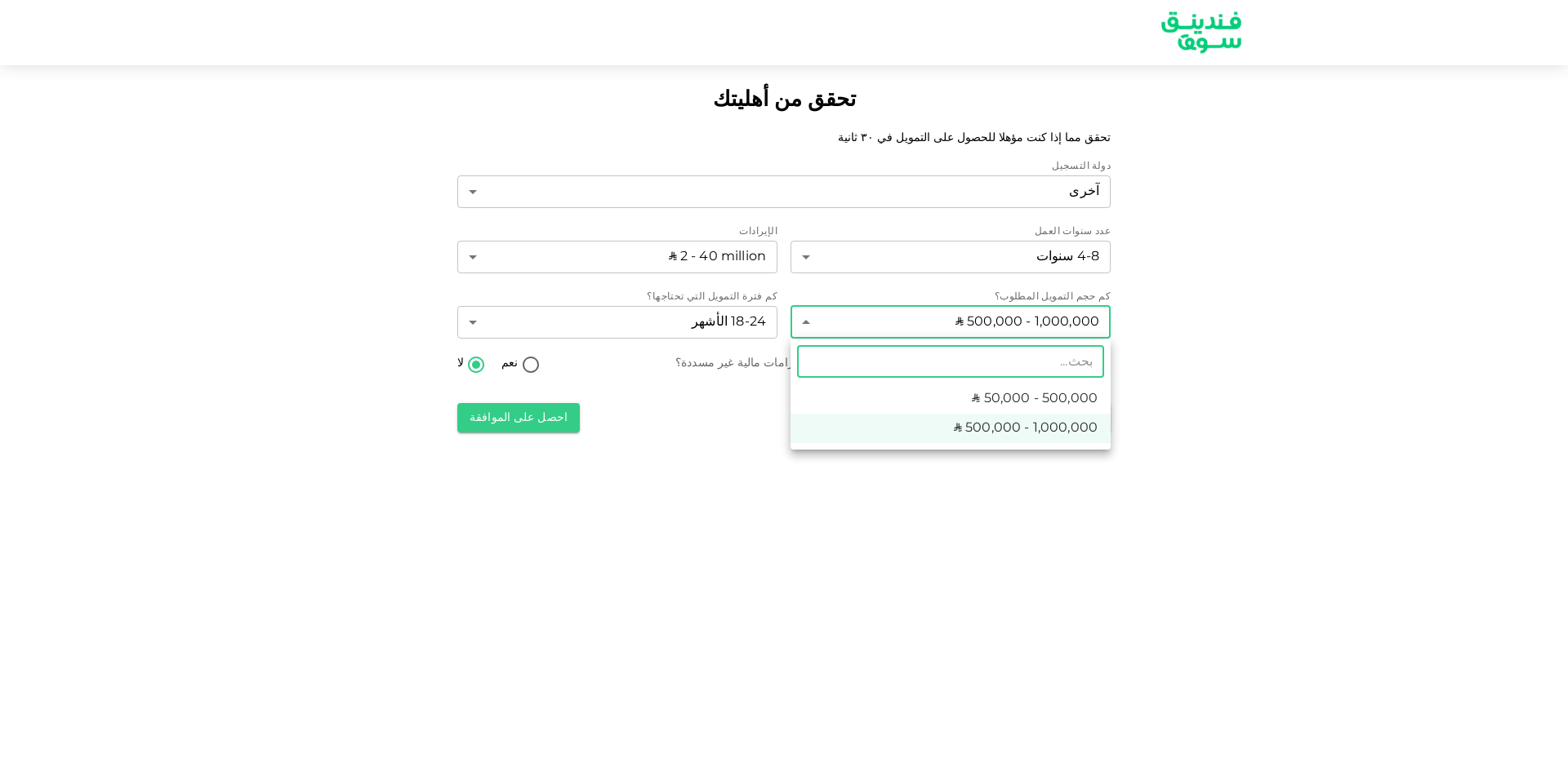
click at [983, 325] on body "تحقق من أهليتك تحقق مما إذا كنت مؤهلا للحصول على التمويل في ٣٠ ثانية دولة التسج…" at bounding box center [784, 385] width 1568 height 771
click at [1001, 399] on span "ʢ 50,000 - 500,000" at bounding box center [1035, 399] width 126 height 20
type input "1"
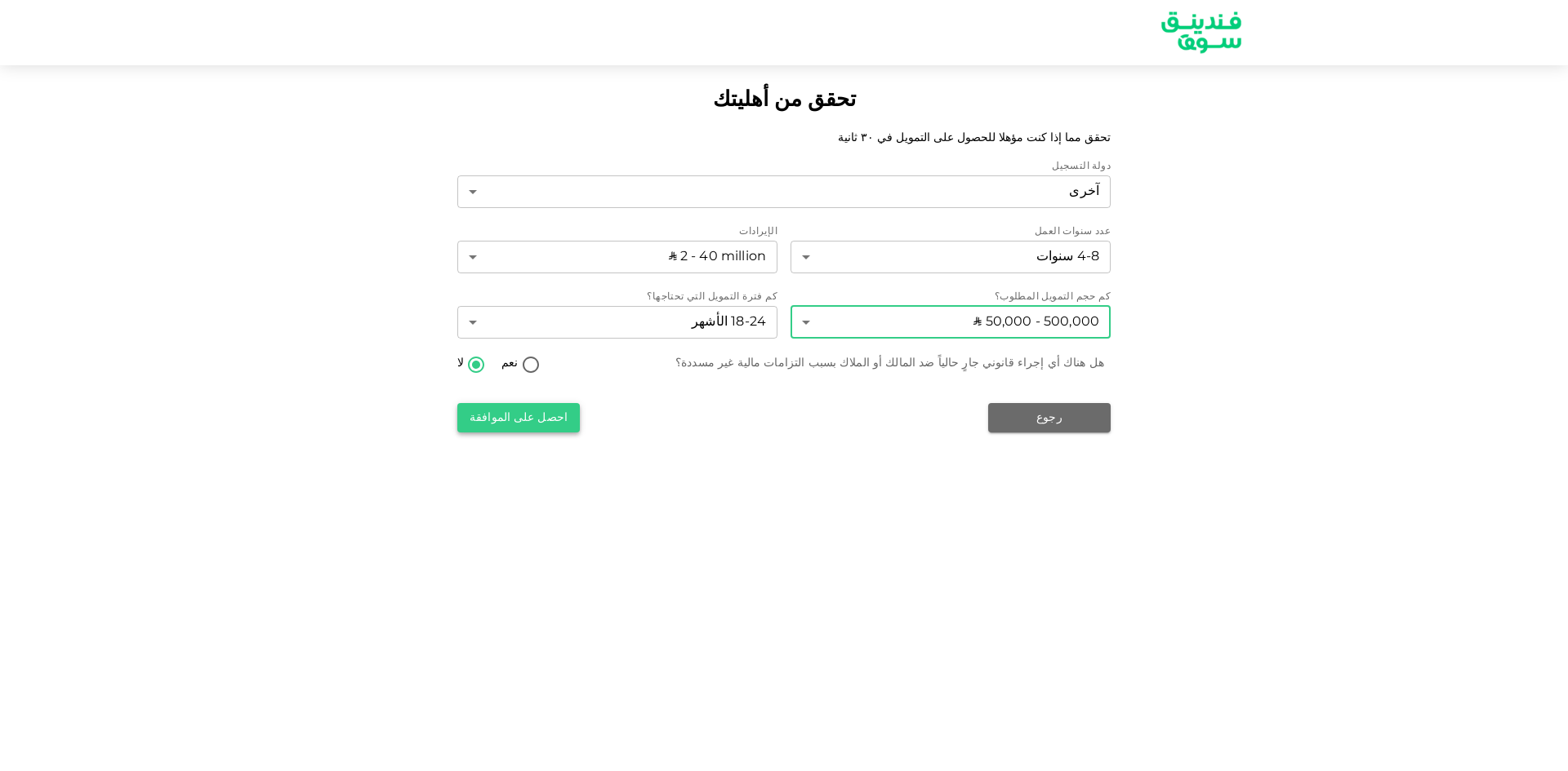
click at [537, 409] on button "احصل على الموافقة" at bounding box center [518, 418] width 123 height 29
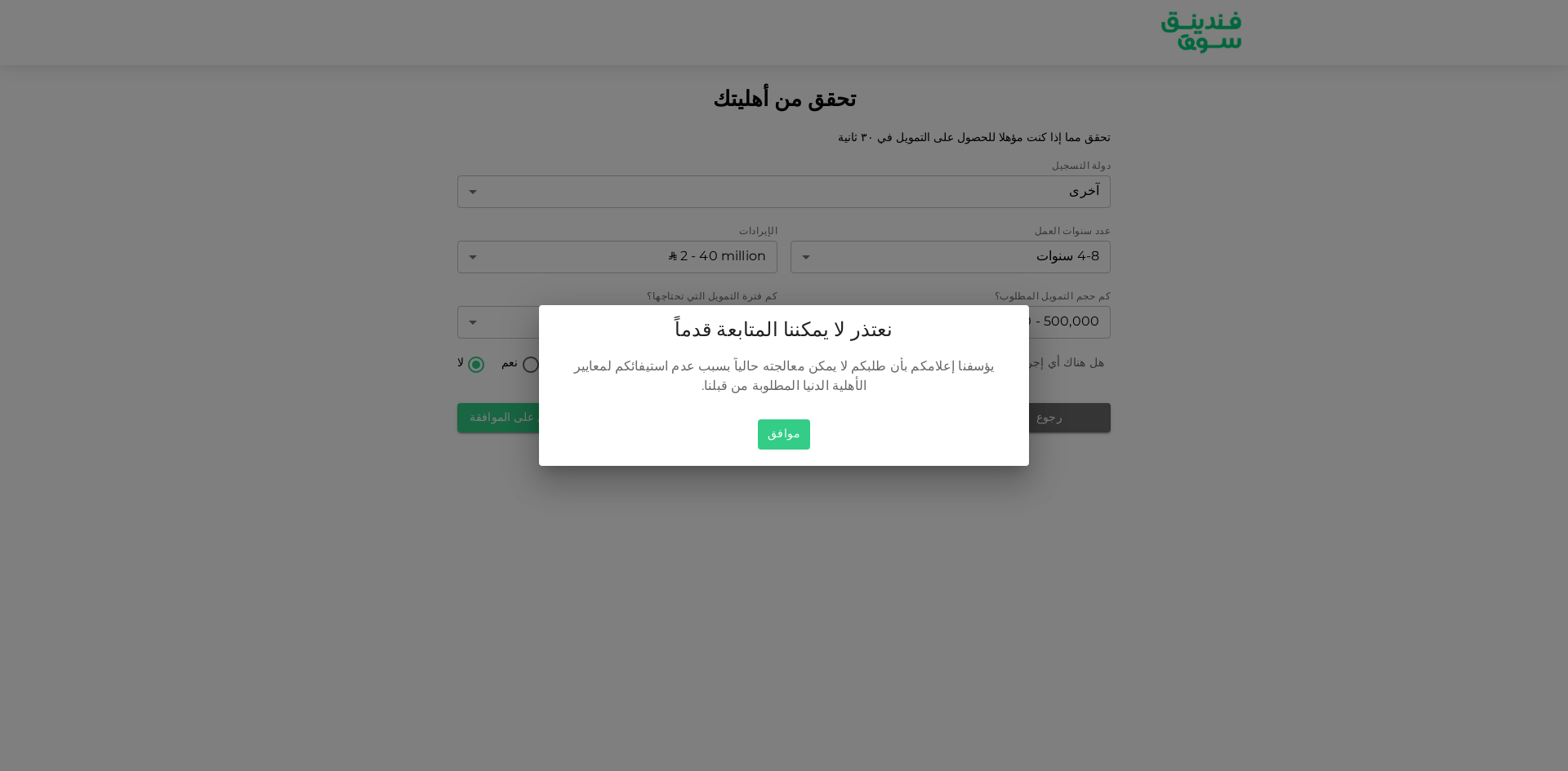
click at [784, 420] on button "موافق" at bounding box center [784, 434] width 53 height 30
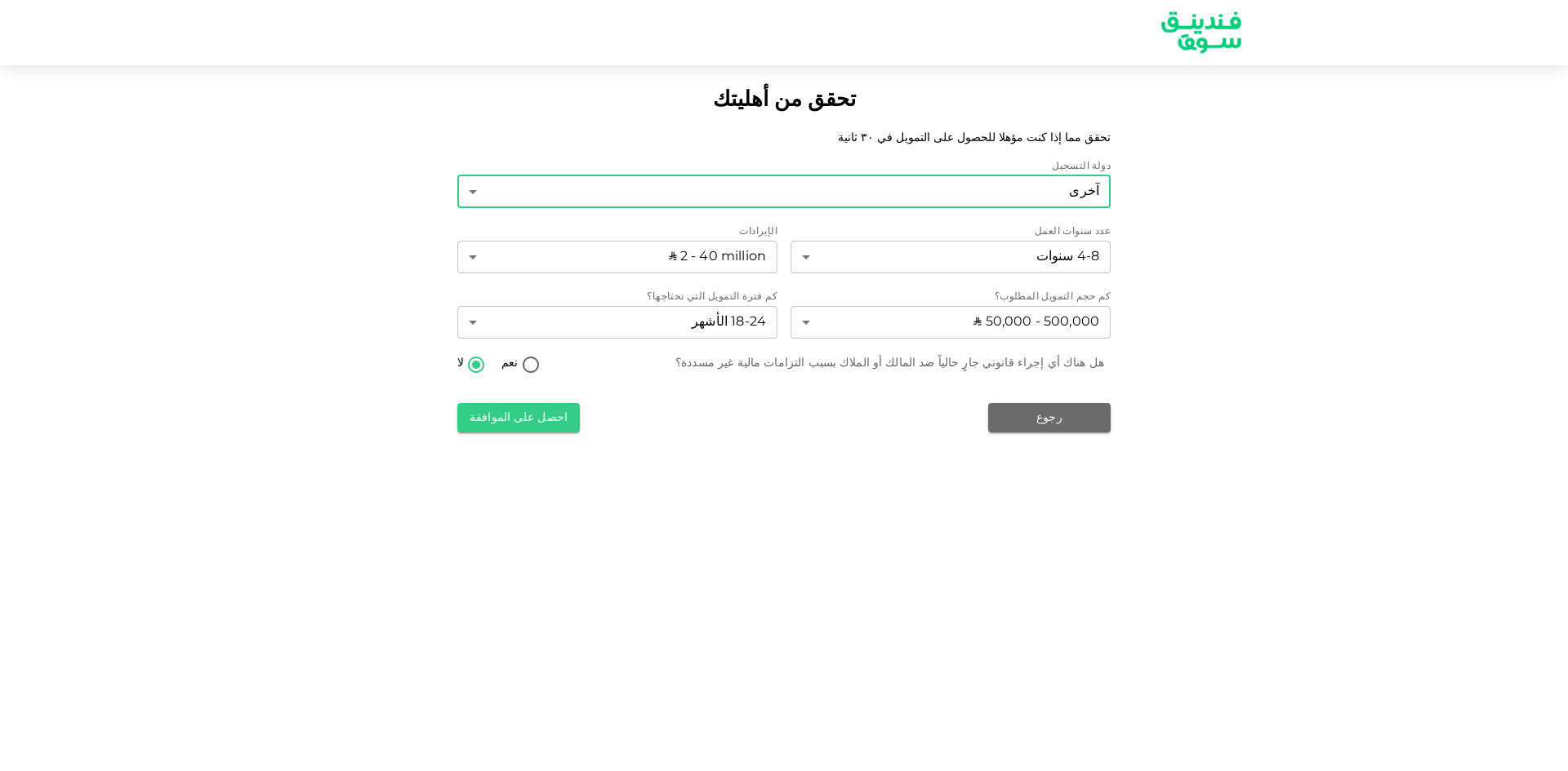
click at [1083, 188] on body "تحقق من أهليتك تحقق مما إذا كنت مؤهلا للحصول على التمويل في ٣٠ ثانية دولة التسج…" at bounding box center [784, 385] width 1568 height 771
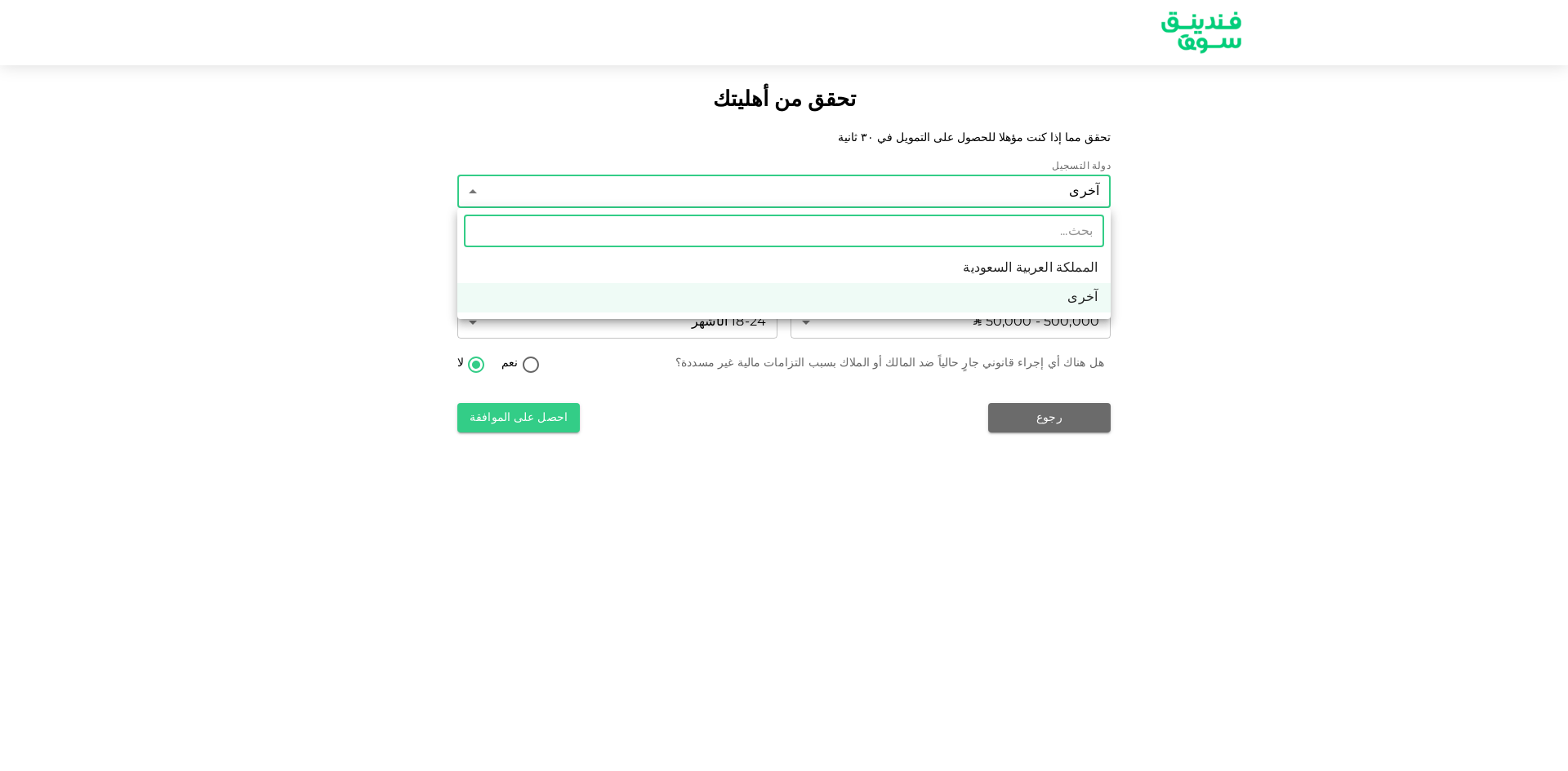
click at [1071, 224] on input "text" at bounding box center [784, 231] width 640 height 33
click at [1081, 189] on div at bounding box center [784, 385] width 1568 height 771
click at [1015, 181] on body "تحقق من أهليتك تحقق مما إذا كنت مؤهلا للحصول على التمويل في ٣٠ ثانية دولة التسج…" at bounding box center [784, 385] width 1568 height 771
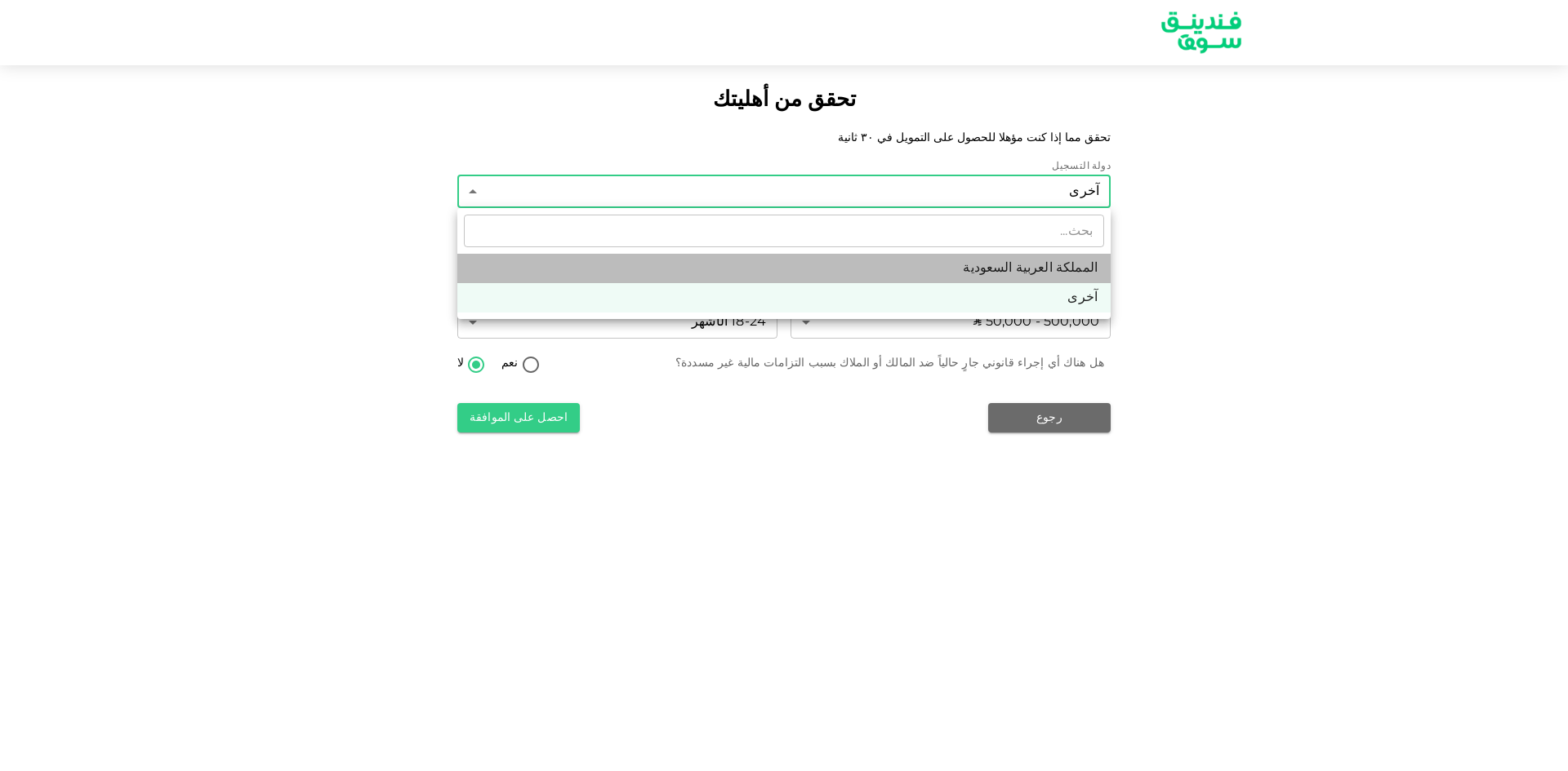
click at [1056, 266] on li "المملكة العربية السعودية" at bounding box center [784, 269] width 653 height 29
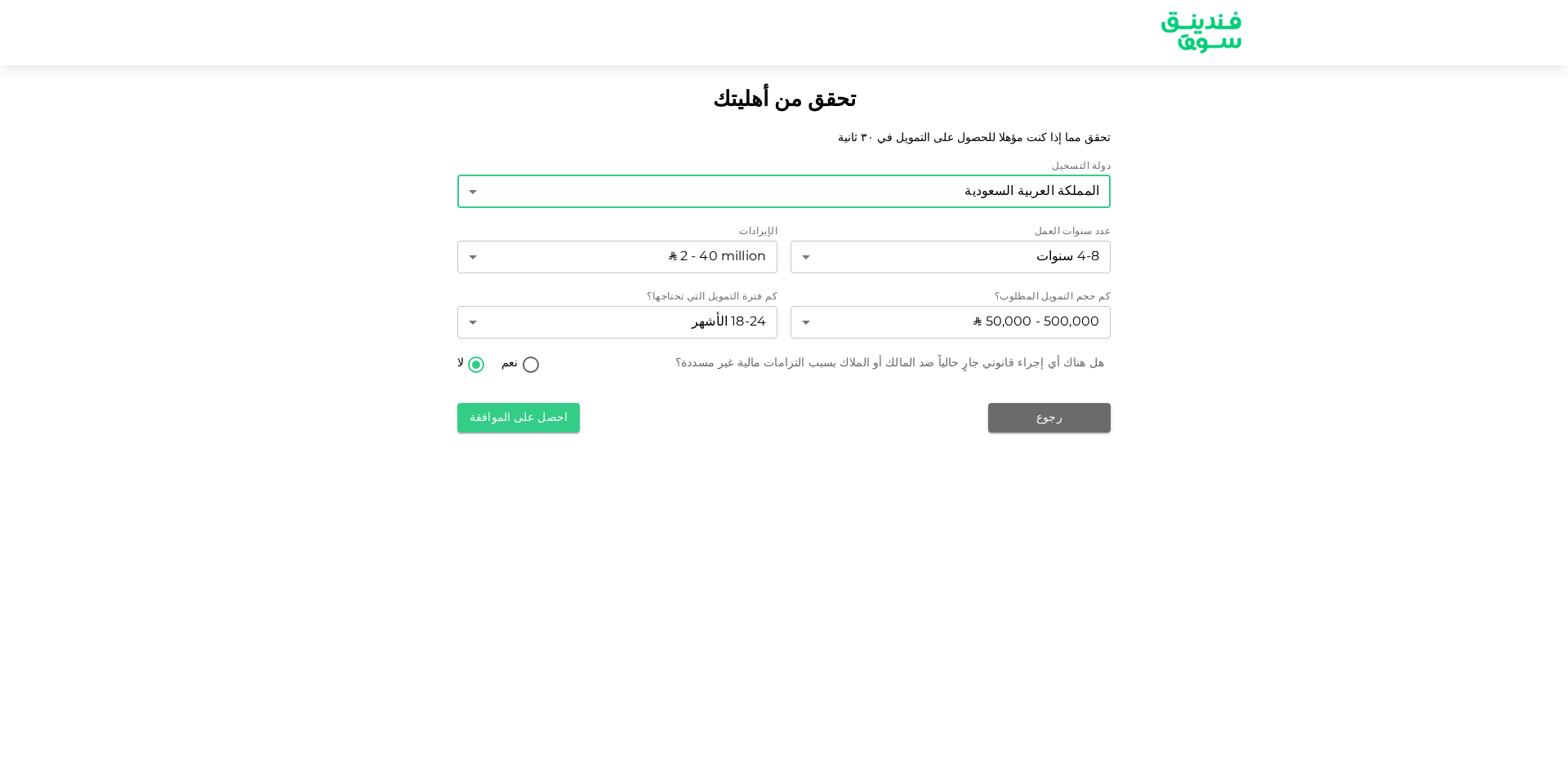
click at [995, 186] on body "تحقق من أهليتك تحقق مما إذا كنت مؤهلا للحصول على التمويل في ٣٠ ثانية دولة التسج…" at bounding box center [784, 385] width 1568 height 771
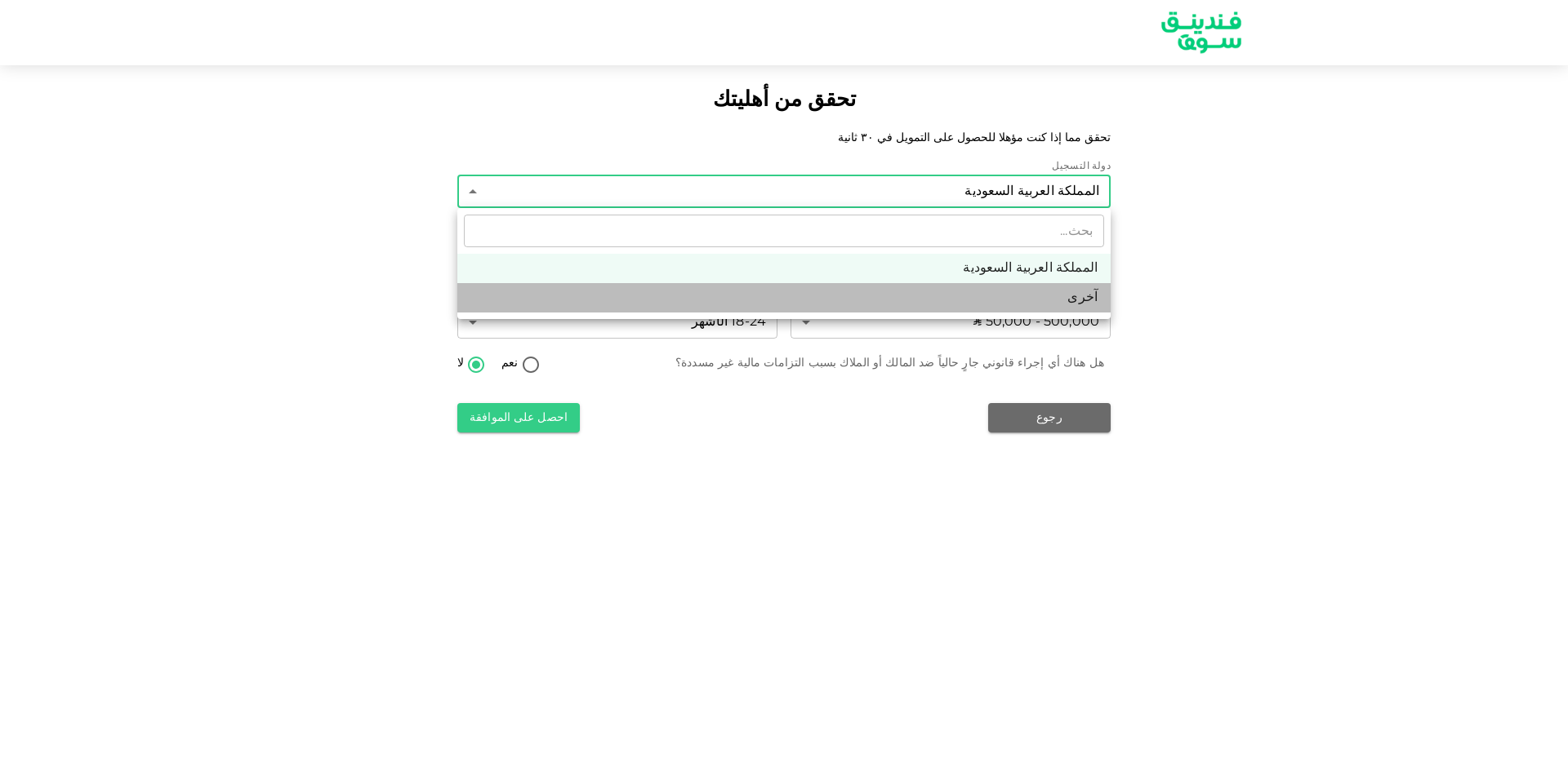
click at [1065, 300] on li "آخرى" at bounding box center [784, 298] width 653 height 29
type input "3"
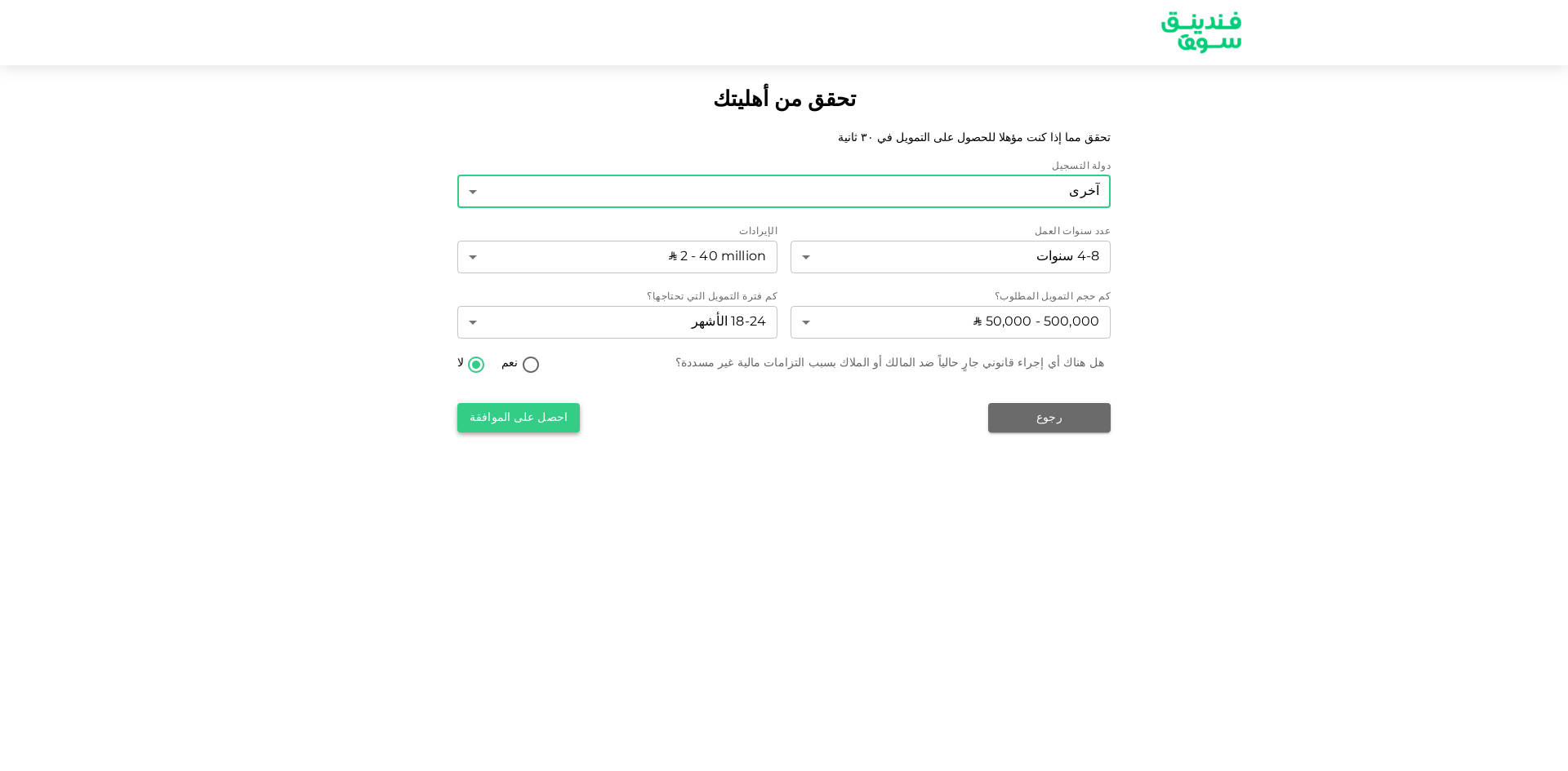
click at [530, 407] on button "احصل على الموافقة" at bounding box center [518, 418] width 123 height 29
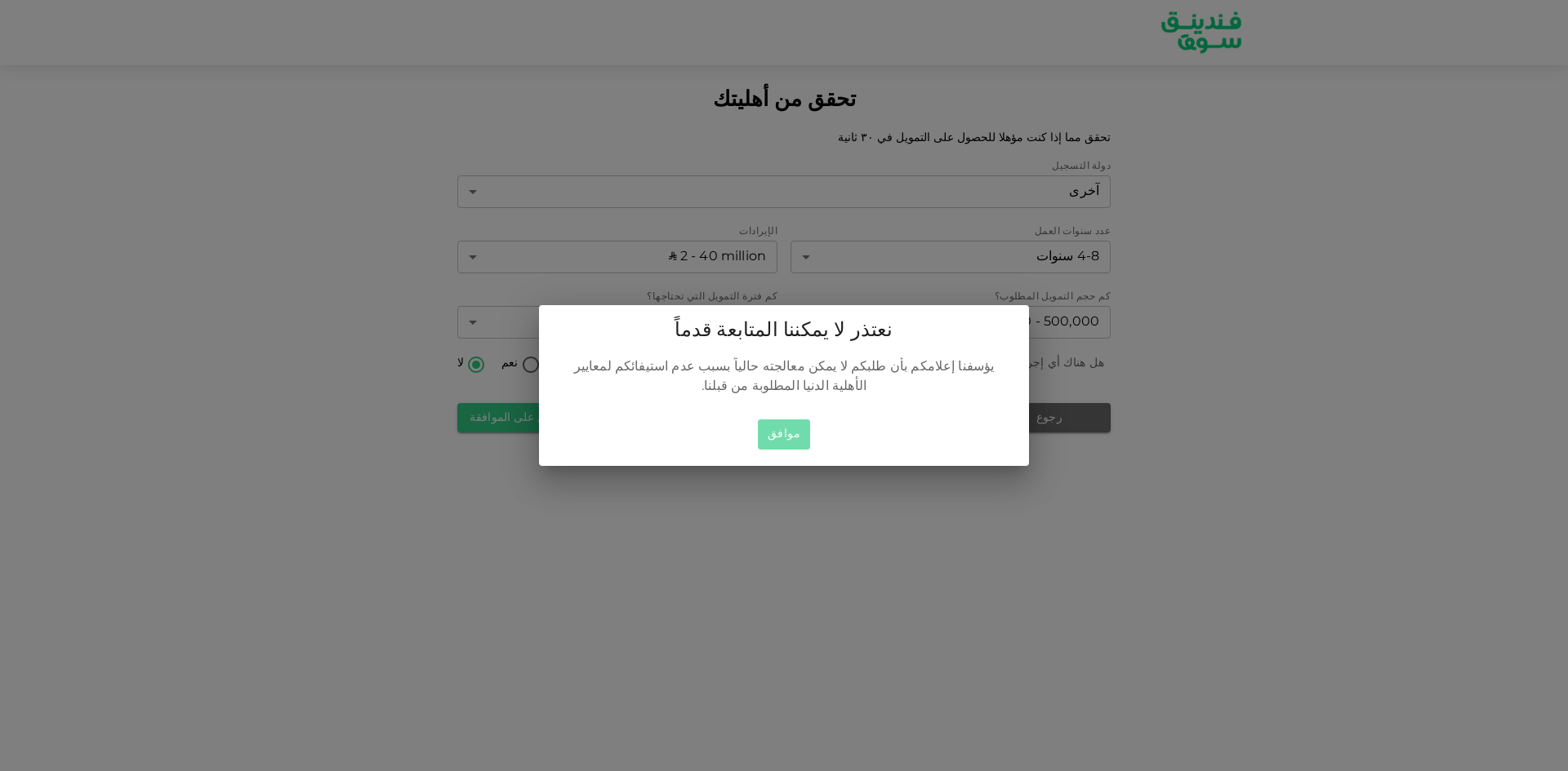
click at [790, 420] on button "موافق" at bounding box center [784, 434] width 53 height 30
